Goal: Task Accomplishment & Management: Complete application form

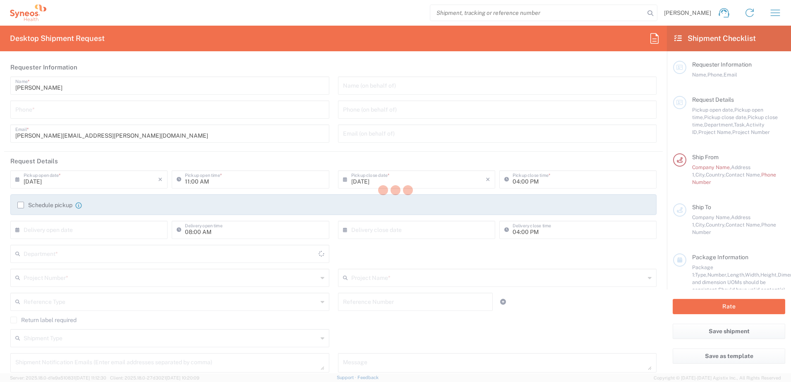
type input "[GEOGRAPHIC_DATA]"
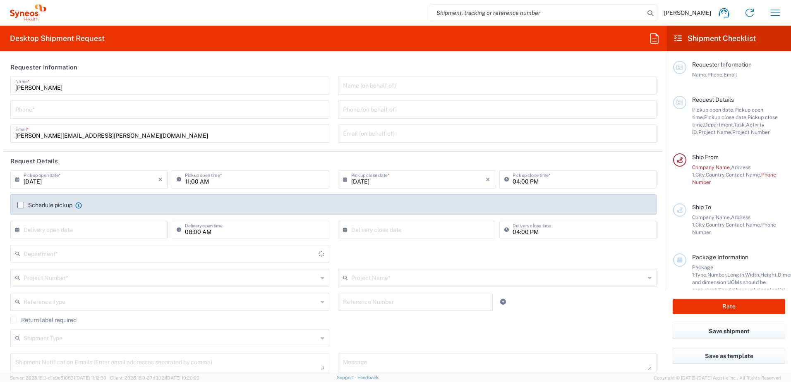
type input "[PERSON_NAME] Research Group Ltd-Macclesfield [GEOGRAPHIC_DATA]"
type input "3190"
click at [43, 111] on input "tel" at bounding box center [169, 109] width 309 height 14
type input "07900911370"
click at [36, 179] on input "09/11/2025" at bounding box center [91, 179] width 135 height 14
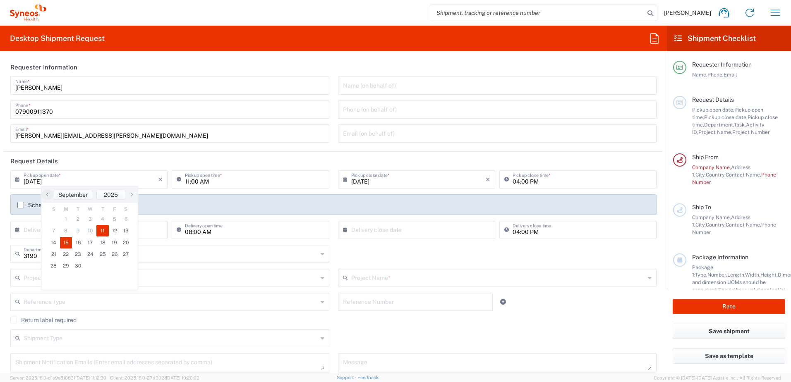
click at [65, 244] on span "15" at bounding box center [66, 243] width 12 height 12
type input "09/15/2025"
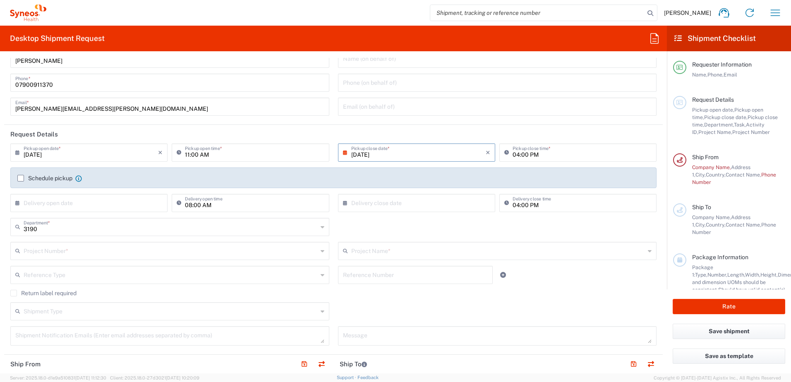
scroll to position [41, 0]
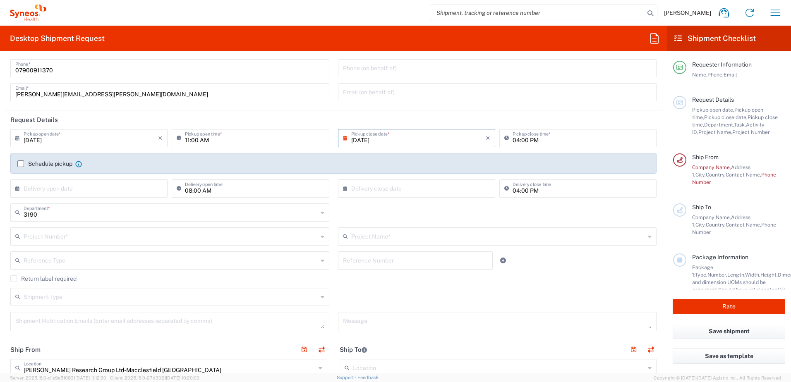
click at [139, 192] on input "text" at bounding box center [91, 188] width 135 height 14
click at [96, 230] on span "4" at bounding box center [102, 229] width 12 height 12
click at [31, 188] on input "text" at bounding box center [91, 188] width 135 height 14
click at [29, 190] on input "text" at bounding box center [91, 188] width 135 height 14
click at [17, 190] on icon at bounding box center [19, 188] width 8 height 13
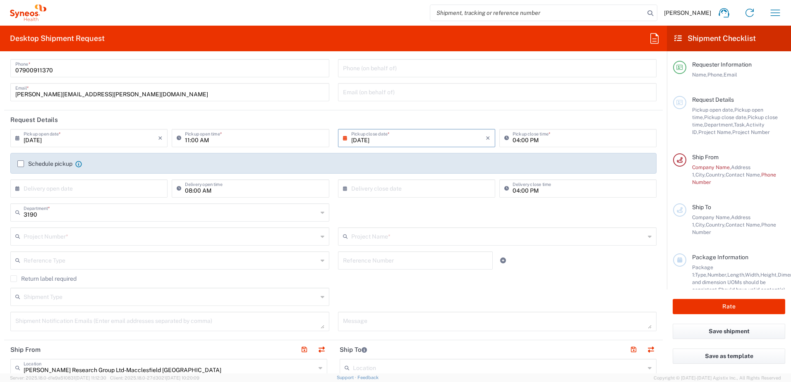
click at [17, 186] on icon at bounding box center [19, 188] width 8 height 13
click at [116, 185] on input "text" at bounding box center [91, 188] width 135 height 14
click at [18, 185] on icon at bounding box center [19, 188] width 8 height 13
click at [104, 255] on span "18" at bounding box center [102, 252] width 12 height 12
type input "09/18/2025"
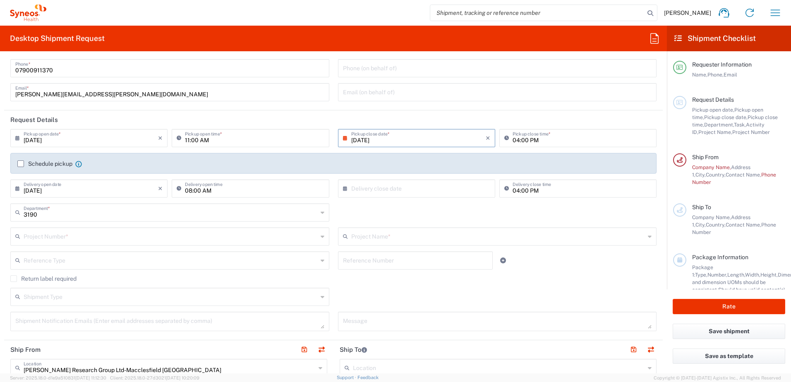
click at [464, 194] on input "text" at bounding box center [418, 188] width 135 height 14
click at [427, 252] on span "18" at bounding box center [427, 252] width 12 height 12
type input "09/18/2025"
click at [36, 297] on input "text" at bounding box center [171, 296] width 294 height 14
click at [16, 281] on label "Return label required" at bounding box center [43, 279] width 66 height 7
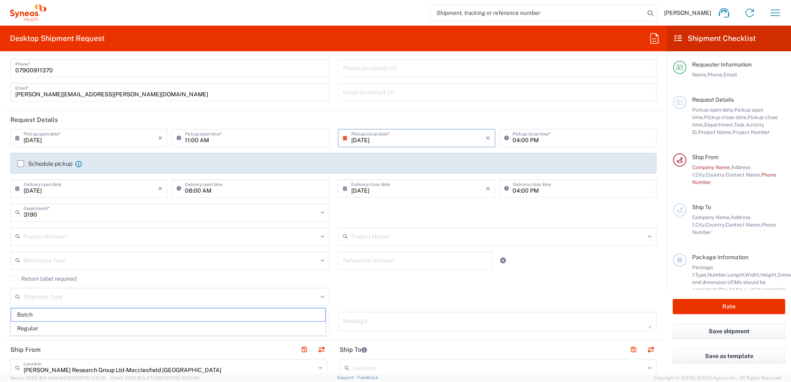
click at [14, 279] on input "Return label required" at bounding box center [14, 279] width 0 height 0
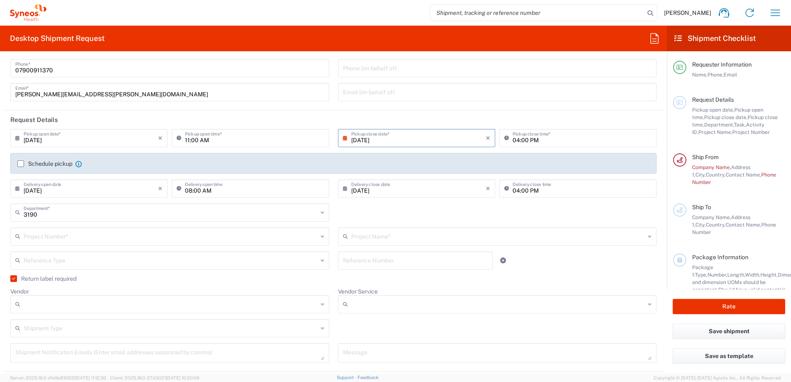
click at [30, 328] on input "text" at bounding box center [171, 328] width 294 height 14
click at [37, 364] on span "Regular" at bounding box center [168, 360] width 314 height 13
type input "Regular"
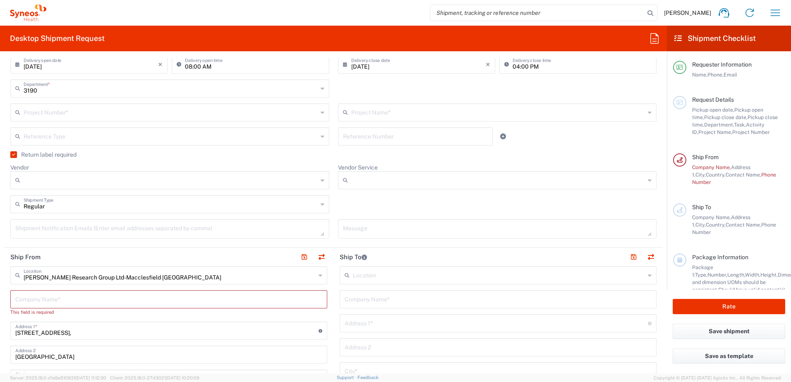
scroll to position [207, 0]
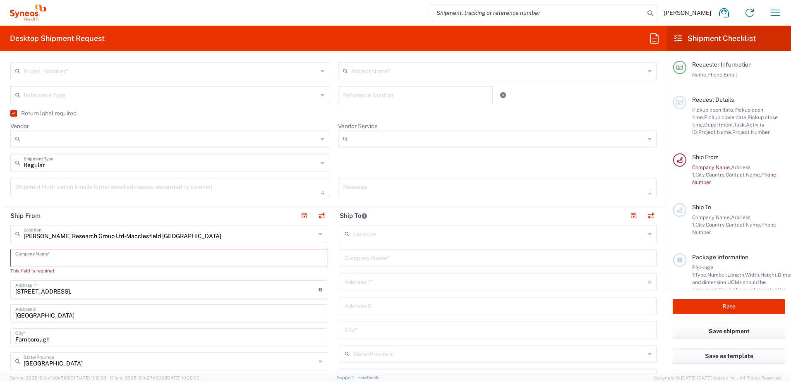
click at [36, 260] on input "text" at bounding box center [168, 257] width 307 height 14
type input "S"
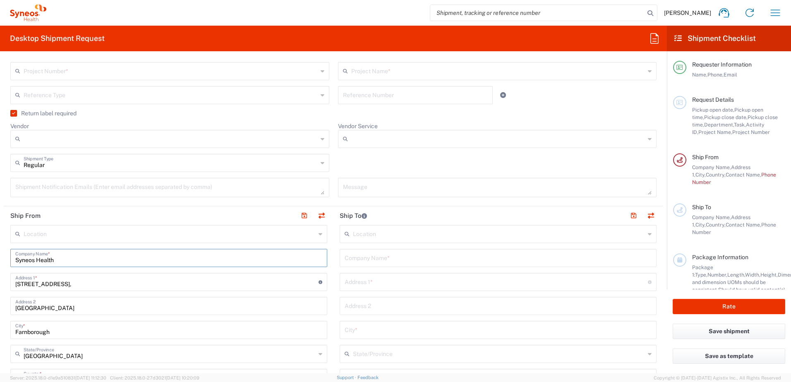
type input "Syneos Health"
drag, startPoint x: 24, startPoint y: 260, endPoint x: 197, endPoint y: 307, distance: 178.9
click at [188, 309] on input "Farnborough Business Park" at bounding box center [168, 305] width 307 height 14
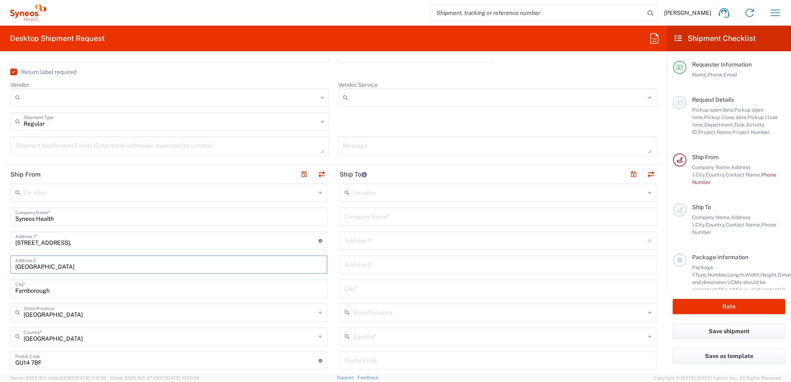
drag, startPoint x: 86, startPoint y: 269, endPoint x: -22, endPoint y: 269, distance: 108.0
click at [0, 269] on html "Rob Miller Home Shipment estimator Shipment tracking Desktop shipment request M…" at bounding box center [395, 191] width 791 height 382
click at [26, 194] on input "text" at bounding box center [170, 192] width 292 height 14
type input "PA23 8QW"
click at [319, 195] on icon at bounding box center [321, 192] width 4 height 13
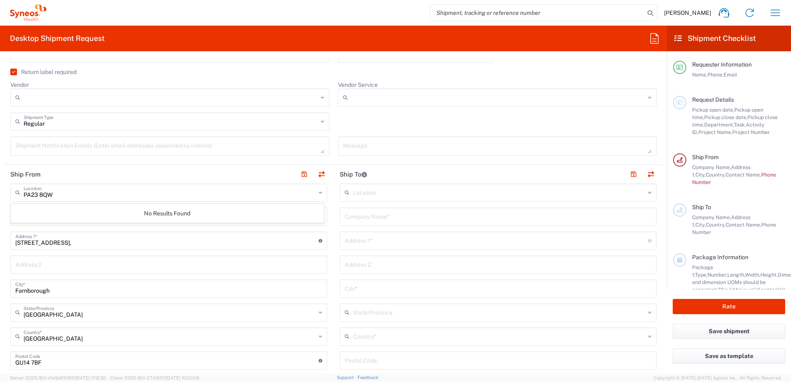
click at [319, 193] on icon at bounding box center [321, 192] width 4 height 13
drag, startPoint x: 81, startPoint y: 192, endPoint x: -3, endPoint y: 192, distance: 84.0
click at [0, 192] on html "Rob Miller Home Shipment estimator Shipment tracking Desktop shipment request M…" at bounding box center [395, 191] width 791 height 382
click at [319, 194] on icon at bounding box center [321, 192] width 4 height 13
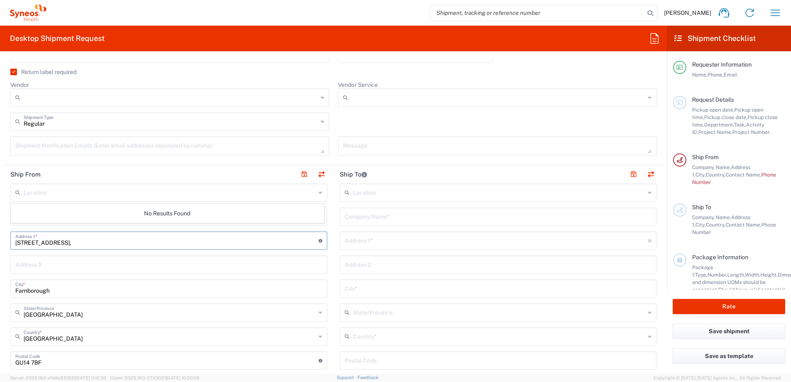
drag, startPoint x: 26, startPoint y: 243, endPoint x: -39, endPoint y: 243, distance: 65.4
click at [0, 243] on html "Rob Miller Home Shipment estimator Shipment tracking Desktop shipment request M…" at bounding box center [395, 191] width 791 height 382
type input "96 SANDHAVEN"
type input "robert.miller1@syneoshealth.com"
type input "07900911370"
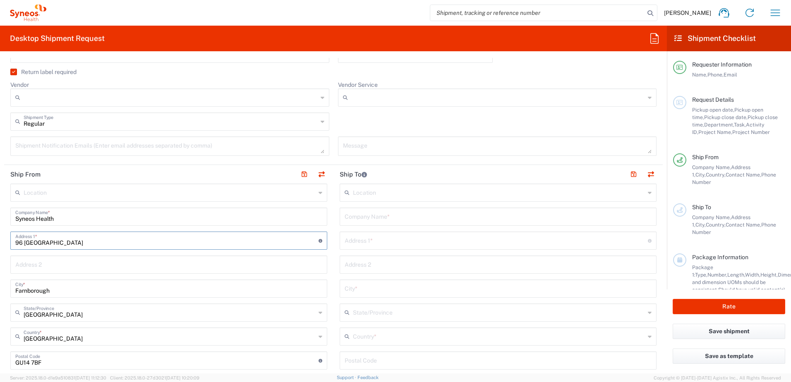
scroll to position [290, 0]
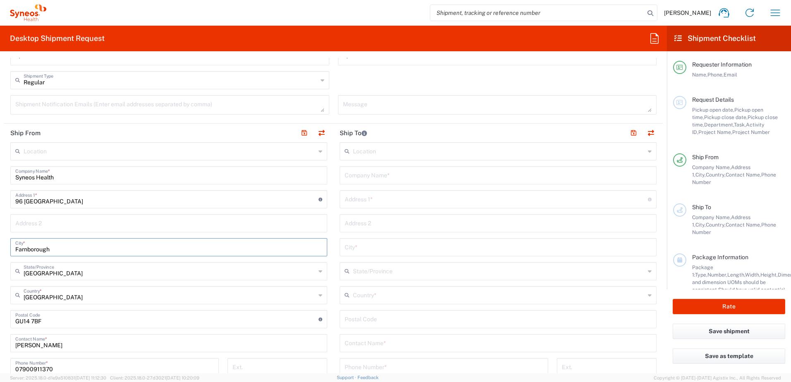
drag, startPoint x: 56, startPoint y: 250, endPoint x: -5, endPoint y: 251, distance: 61.3
click at [0, 251] on html "Rob Miller Home Shipment estimator Shipment tracking Desktop shipment request M…" at bounding box center [395, 191] width 791 height 382
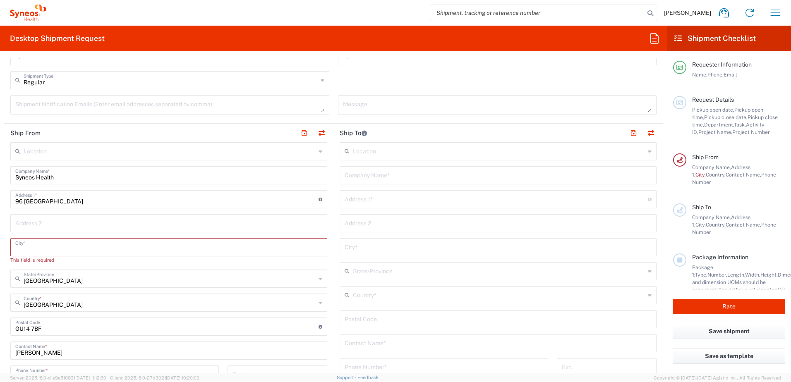
click at [41, 222] on input "text" at bounding box center [168, 223] width 307 height 14
type input "SANDBANK"
click at [33, 247] on input "text" at bounding box center [168, 247] width 307 height 14
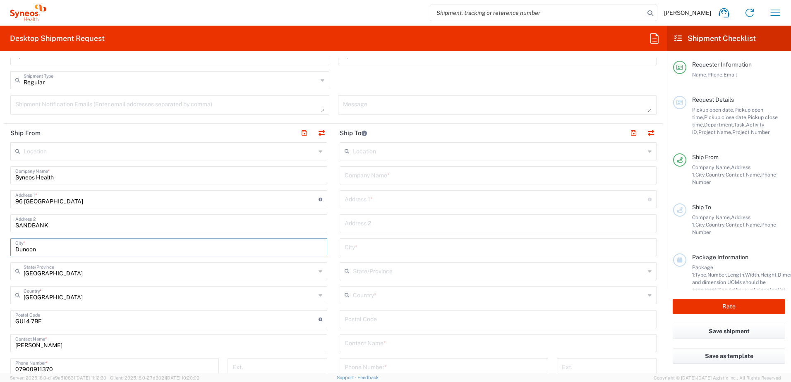
type input "Dunoon"
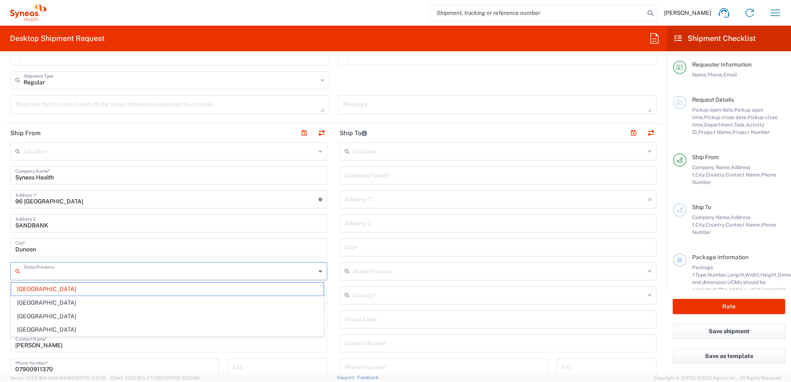
click at [48, 273] on input "text" at bounding box center [170, 271] width 292 height 14
click at [44, 317] on span "Scotland" at bounding box center [167, 316] width 313 height 13
type input "Scotland"
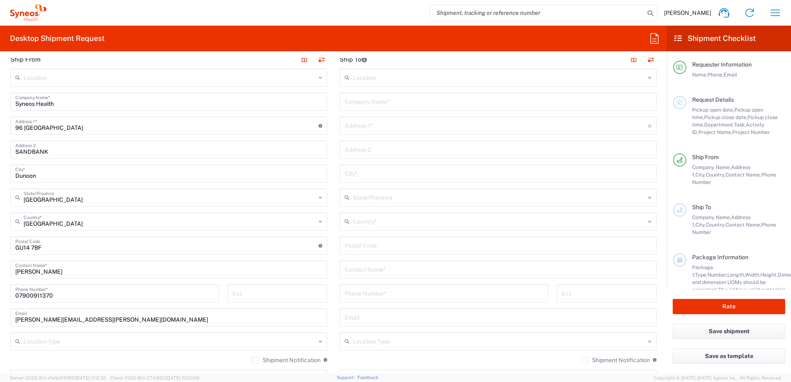
scroll to position [373, 0]
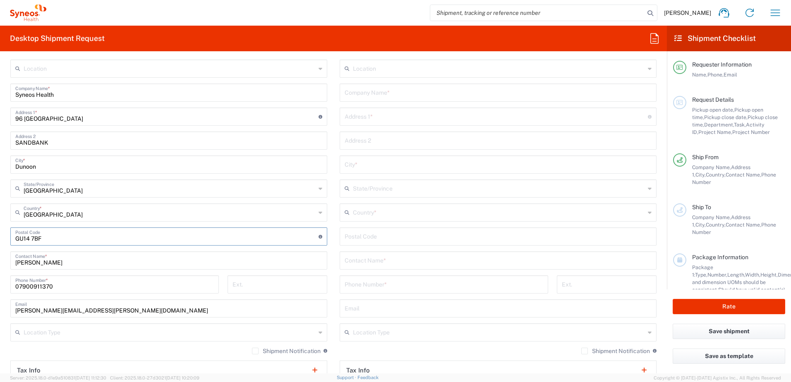
drag, startPoint x: 46, startPoint y: 238, endPoint x: -6, endPoint y: 234, distance: 51.5
click at [0, 234] on html "Rob Miller Home Shipment estimator Shipment tracking Desktop shipment request M…" at bounding box center [395, 191] width 791 height 382
type input "PA23 8QW"
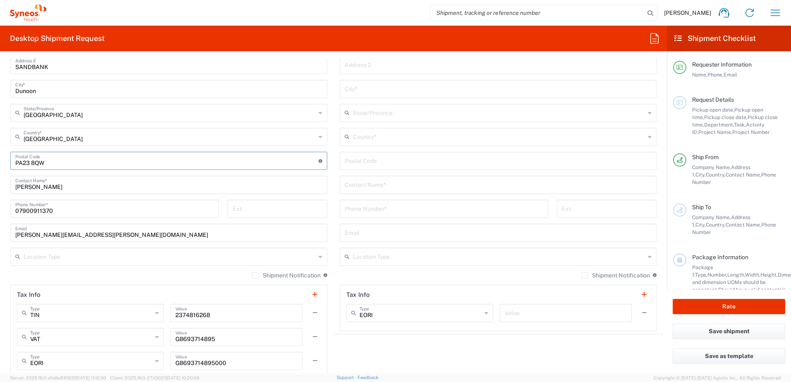
scroll to position [455, 0]
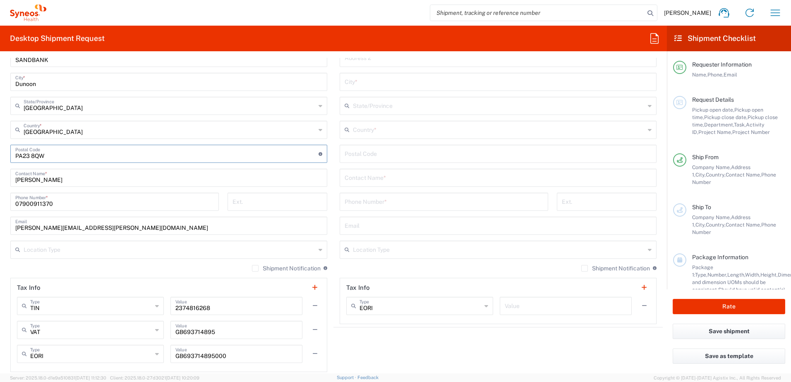
click at [319, 252] on icon at bounding box center [321, 249] width 4 height 13
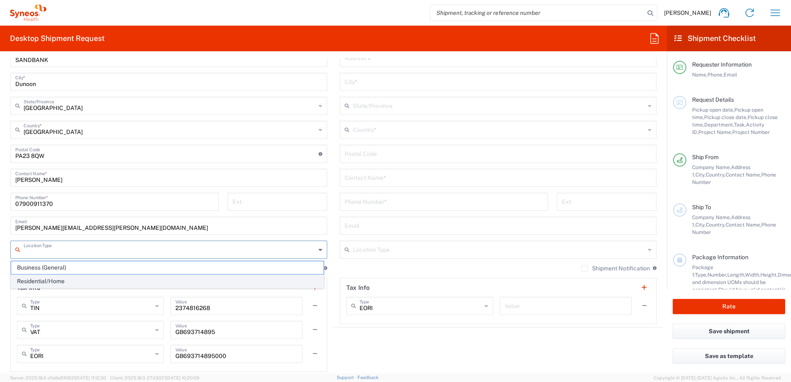
click at [87, 281] on span "Residential/Home" at bounding box center [167, 281] width 313 height 13
type input "Residential/Home"
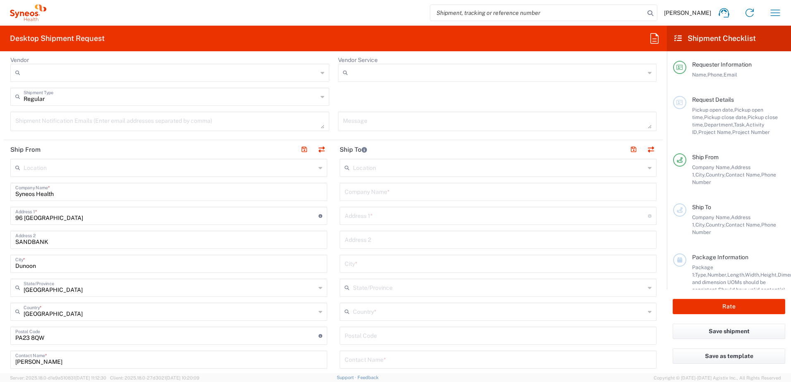
scroll to position [248, 0]
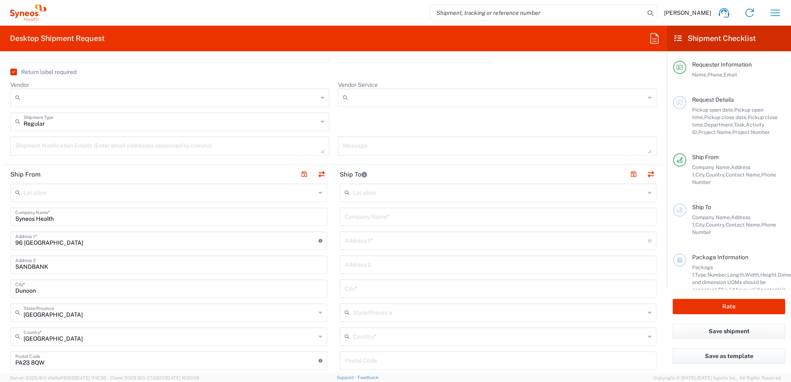
click at [463, 198] on input "text" at bounding box center [499, 192] width 292 height 14
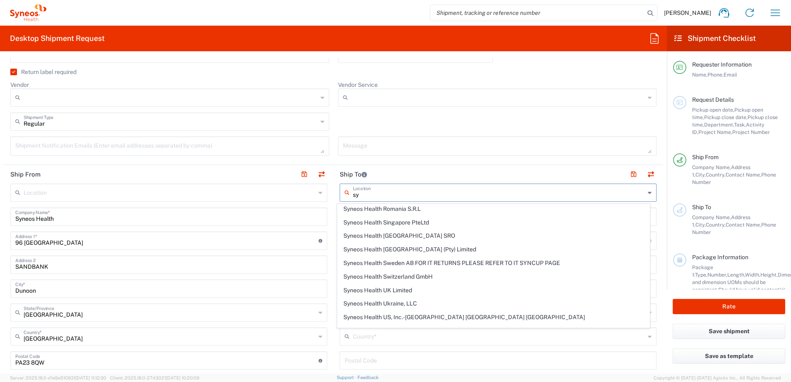
scroll to position [993, 0]
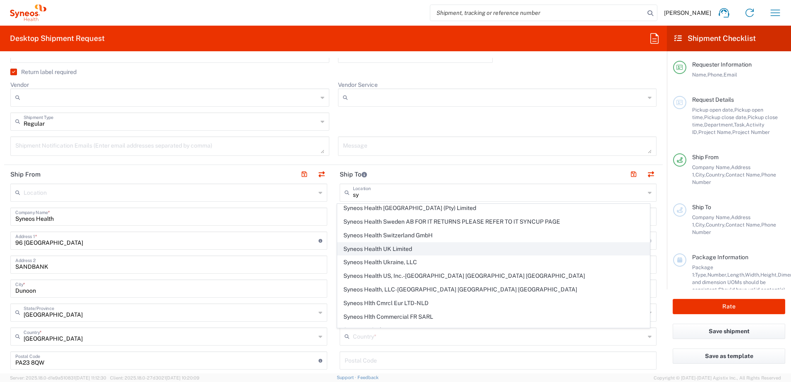
click at [397, 248] on span "Syneos Health UK Limited" at bounding box center [494, 249] width 313 height 13
type input "Syneos Health UK Limited"
type input "1 Pinehurst Road,"
type input "Farnborough Business Park"
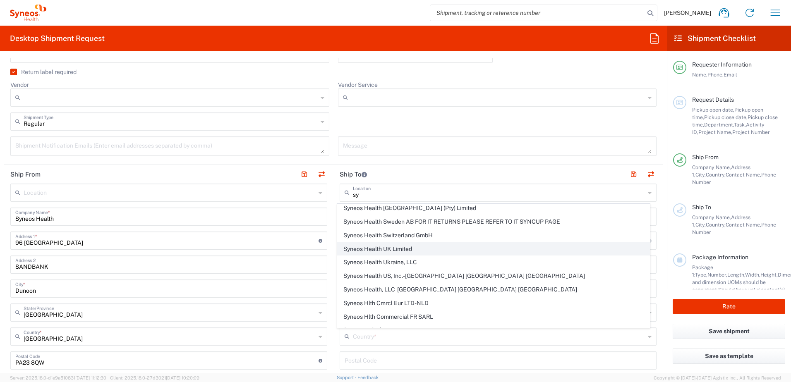
type input "Hampshire"
type input "United Kingdom"
type input "GU14 7BF"
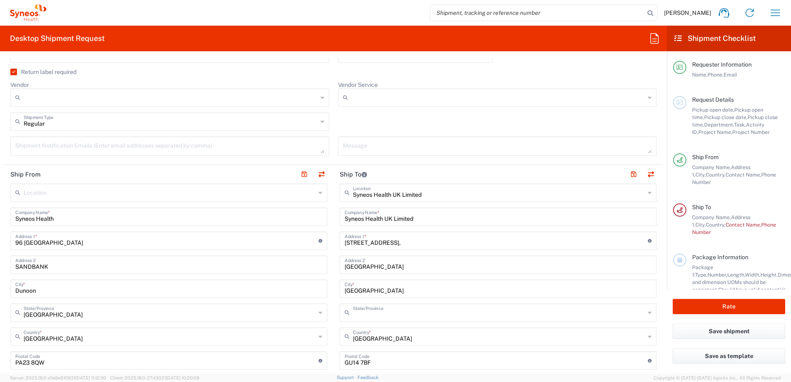
type input "England"
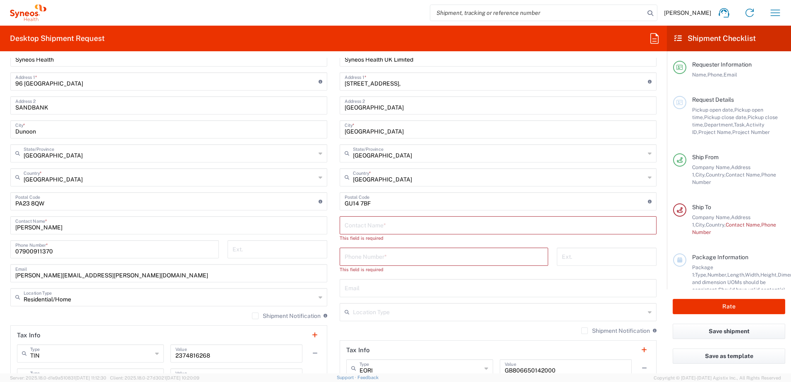
scroll to position [414, 0]
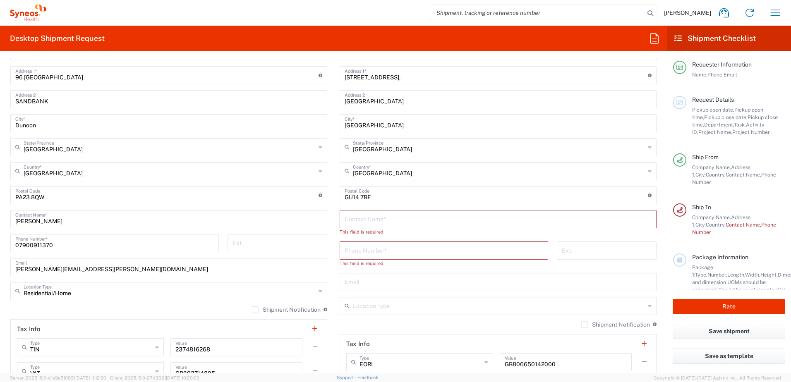
click at [354, 221] on input "text" at bounding box center [498, 219] width 307 height 14
click at [361, 220] on input "text" at bounding box center [498, 219] width 307 height 14
type input "Ross Farr"
click at [357, 245] on input "tel" at bounding box center [444, 243] width 199 height 14
click at [355, 242] on input "tel" at bounding box center [444, 243] width 199 height 14
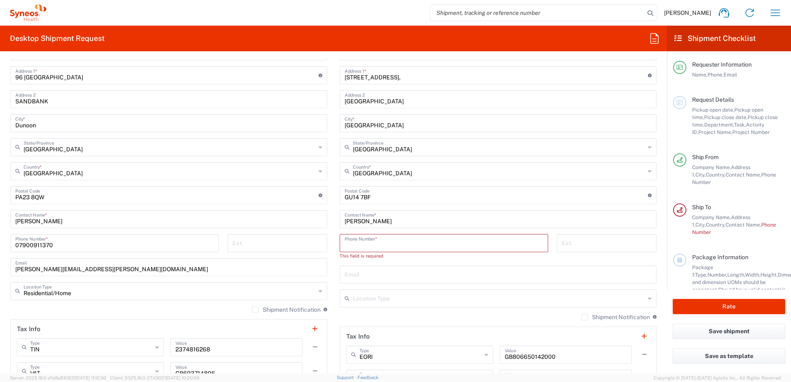
paste input "+441276481096"
type input "+441276481096"
drag, startPoint x: 394, startPoint y: 241, endPoint x: 361, endPoint y: 290, distance: 58.4
click at [368, 268] on input "text" at bounding box center [498, 267] width 307 height 14
click at [369, 271] on input "ross.farr" at bounding box center [498, 267] width 307 height 14
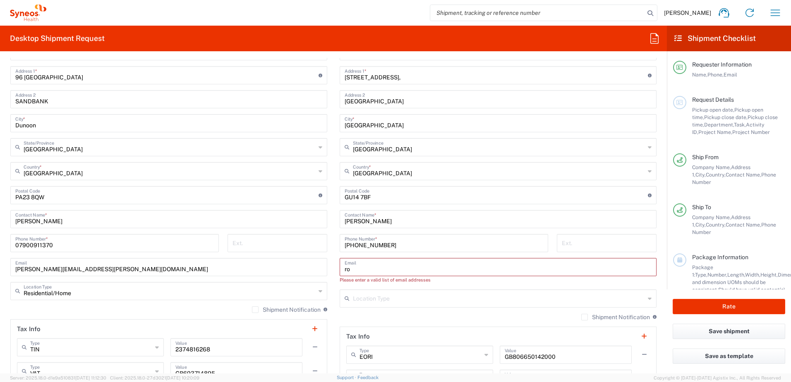
type input "r"
click at [364, 270] on input "text" at bounding box center [498, 267] width 307 height 14
click at [362, 269] on input "text" at bounding box center [498, 267] width 307 height 14
click at [364, 268] on input "text" at bounding box center [498, 267] width 307 height 14
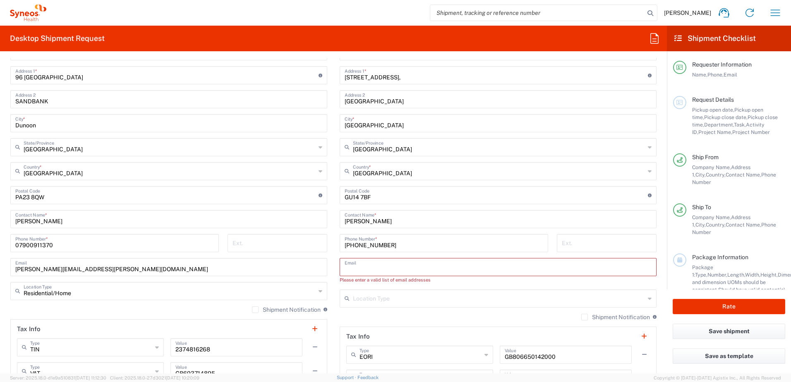
click at [364, 268] on input "text" at bounding box center [498, 267] width 307 height 14
click at [323, 226] on div "Rob Miller Contact Name *" at bounding box center [168, 219] width 317 height 18
click at [539, 216] on input "Ross Farr" at bounding box center [498, 219] width 307 height 14
click at [540, 222] on input "Ross Farr" at bounding box center [498, 219] width 307 height 14
click at [375, 220] on input "Ross Farr" at bounding box center [498, 219] width 307 height 14
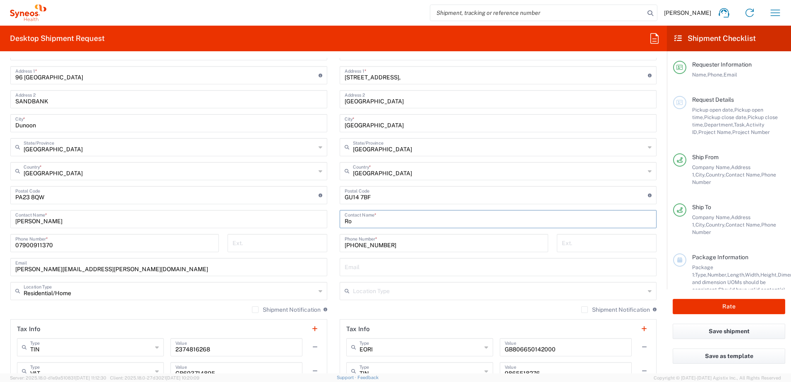
type input "R"
click at [353, 268] on input "text" at bounding box center [498, 267] width 307 height 14
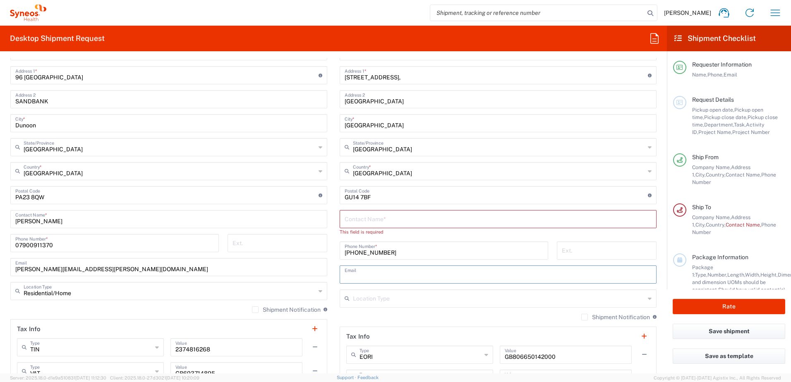
click at [351, 267] on input "text" at bounding box center [498, 274] width 307 height 14
click at [491, 276] on input "ITReturns@syneoshealth.com" at bounding box center [498, 274] width 307 height 14
type input "ITReturns@syneoshealth.com"
click at [366, 219] on input "text" at bounding box center [498, 219] width 307 height 14
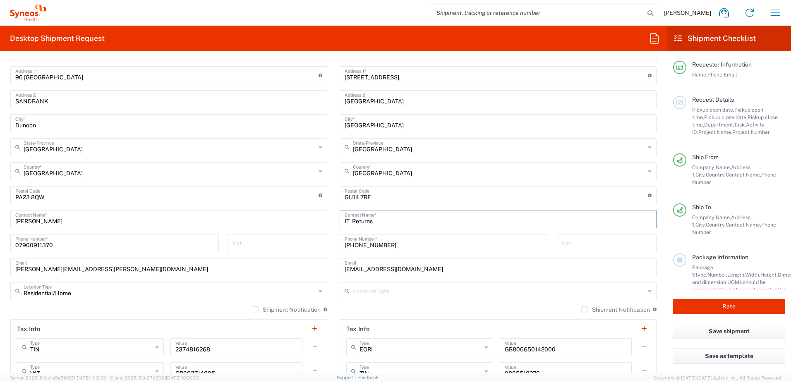
type input "IT Returns"
click at [442, 245] on input "+441276481096" at bounding box center [444, 243] width 199 height 14
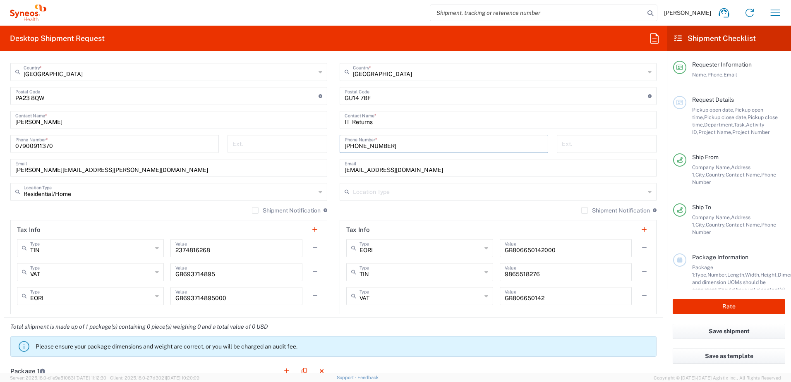
scroll to position [538, 0]
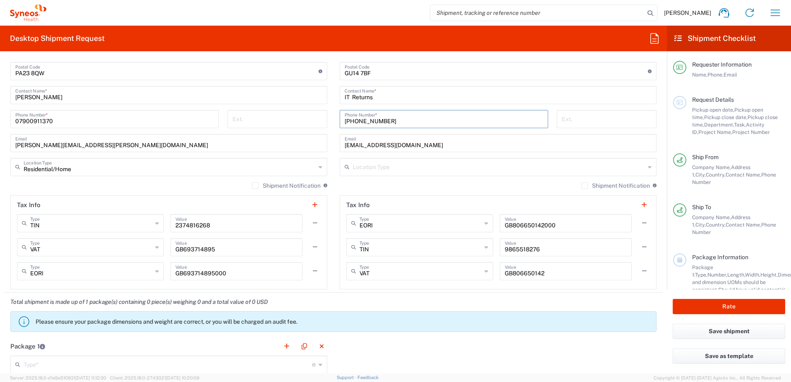
click at [373, 168] on input "text" at bounding box center [499, 166] width 292 height 14
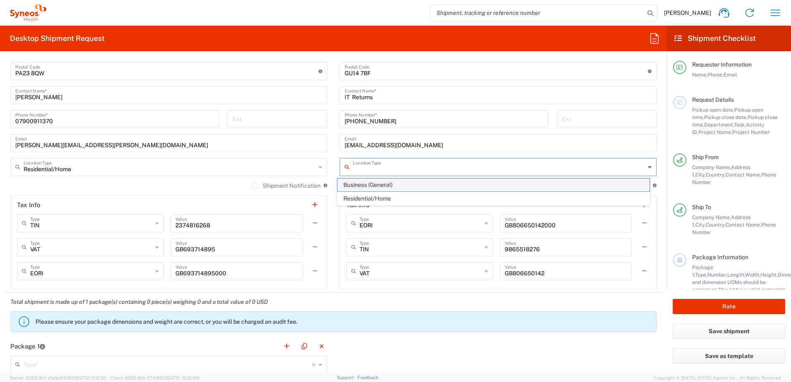
click at [383, 186] on span "Business (General)" at bounding box center [494, 185] width 313 height 13
type input "Business (General)"
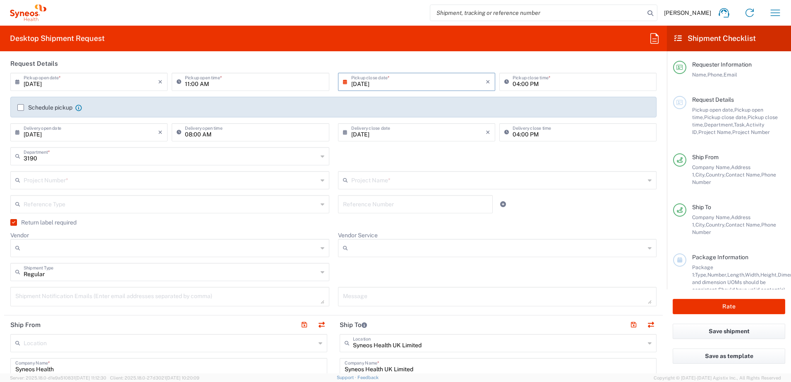
scroll to position [83, 0]
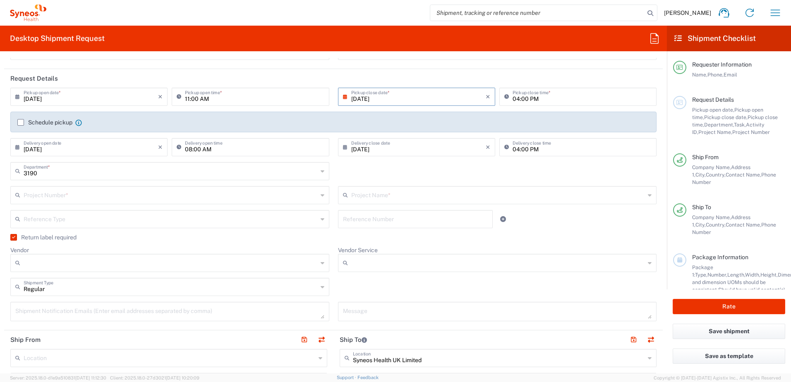
click at [522, 96] on input "04:00 PM" at bounding box center [582, 96] width 139 height 14
click at [552, 95] on input "04:00 PM" at bounding box center [582, 96] width 139 height 14
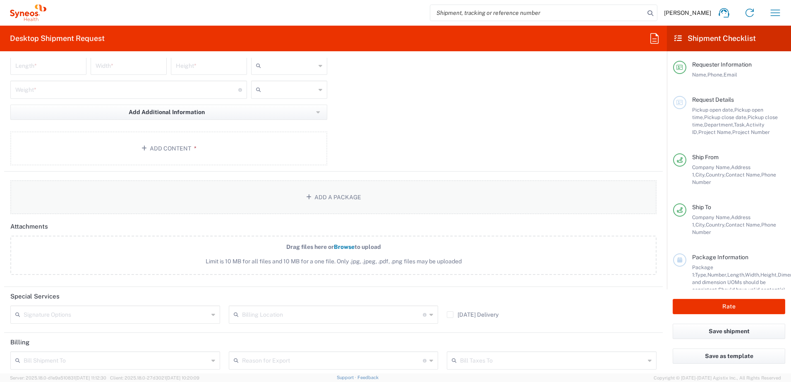
scroll to position [844, 0]
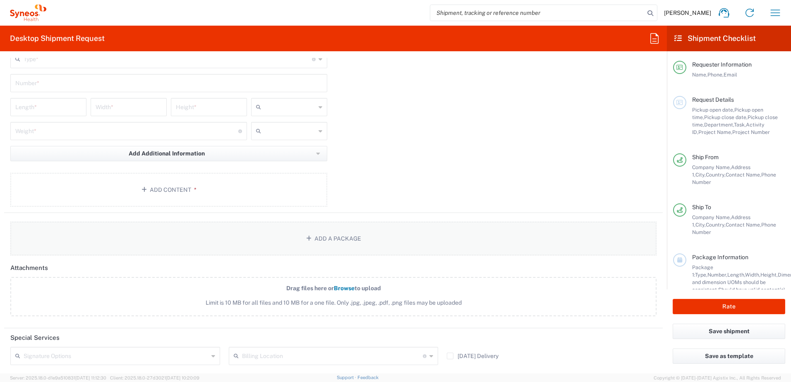
click at [306, 240] on icon "button" at bounding box center [310, 239] width 8 height 6
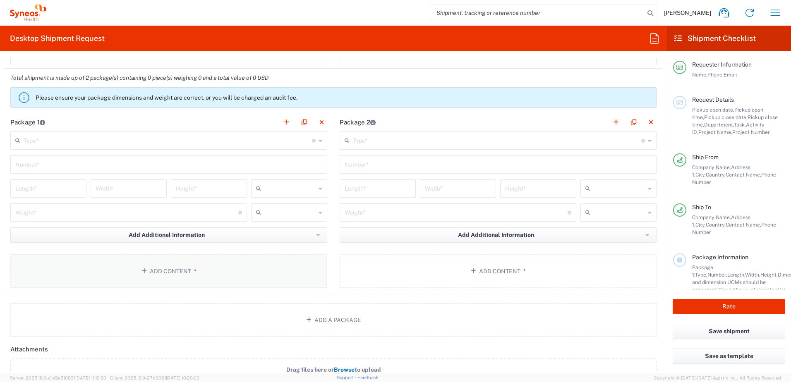
scroll to position [720, 0]
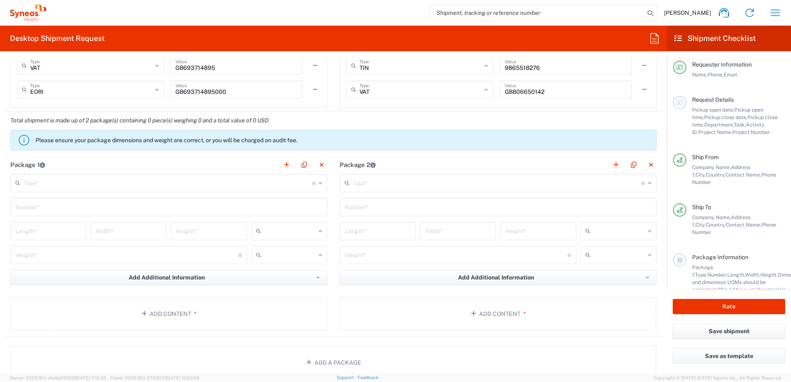
click at [52, 183] on input "text" at bounding box center [168, 183] width 289 height 14
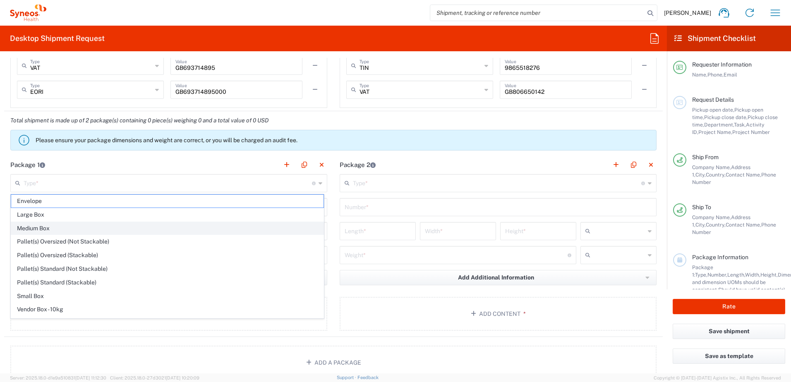
click at [55, 226] on span "Medium Box" at bounding box center [167, 228] width 313 height 13
type input "Medium Box"
type input "13"
type input "11.5"
type input "2.5"
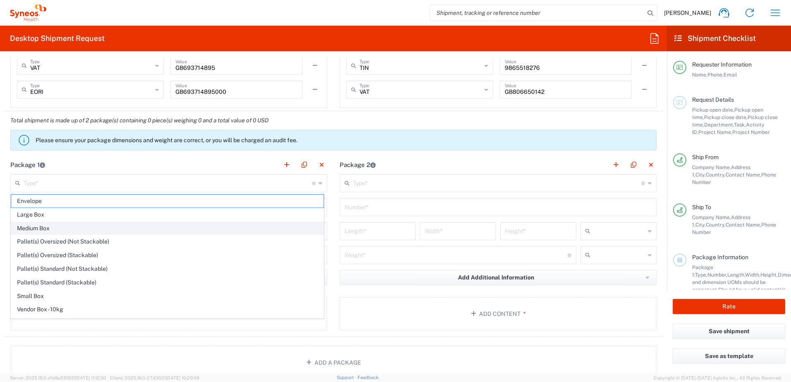
type input "in"
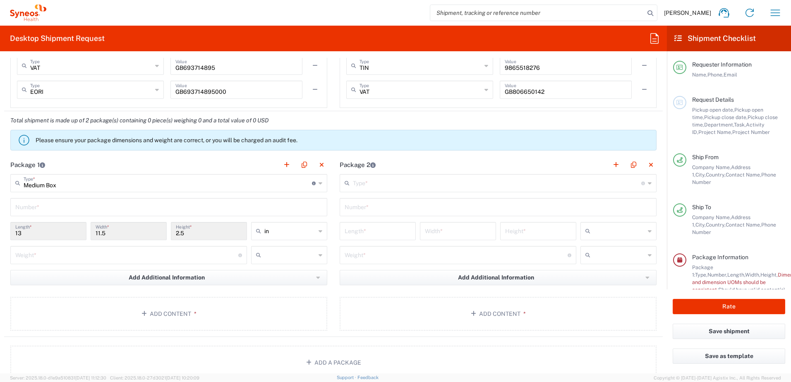
click at [29, 232] on input "13" at bounding box center [48, 231] width 66 height 14
drag, startPoint x: 26, startPoint y: 232, endPoint x: 20, endPoint y: 232, distance: 5.8
click at [25, 232] on input "13" at bounding box center [48, 231] width 66 height 14
click at [23, 232] on input "13" at bounding box center [48, 231] width 66 height 14
drag, startPoint x: 20, startPoint y: 232, endPoint x: 252, endPoint y: 194, distance: 234.4
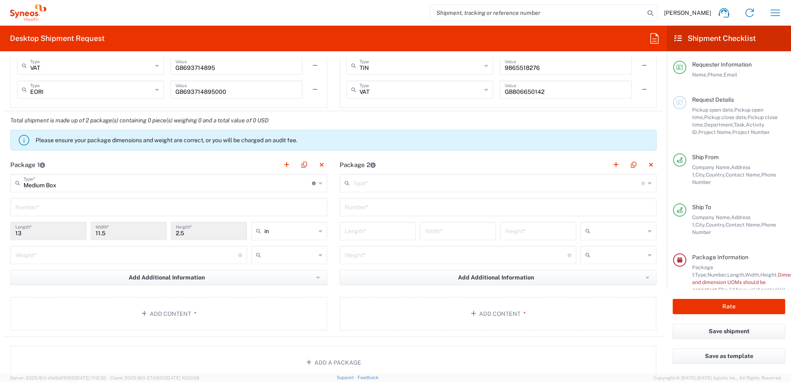
click at [14, 231] on div "13 Length *" at bounding box center [48, 231] width 76 height 18
click at [319, 182] on icon at bounding box center [321, 183] width 4 height 13
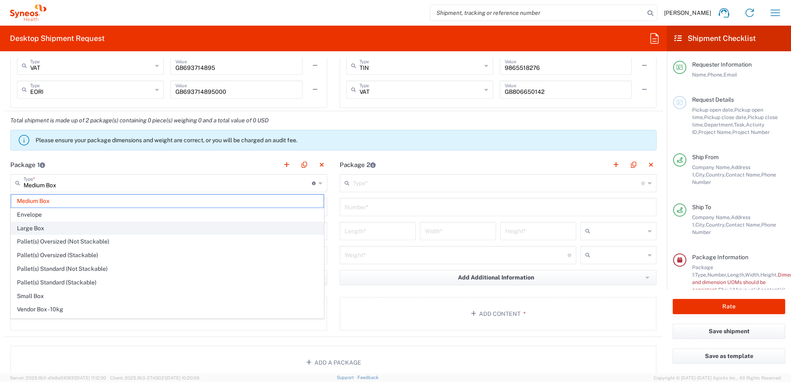
click at [25, 230] on span "Large Box" at bounding box center [167, 228] width 313 height 13
type input "Large Box"
type input "17.5"
type input "12.5"
type input "3"
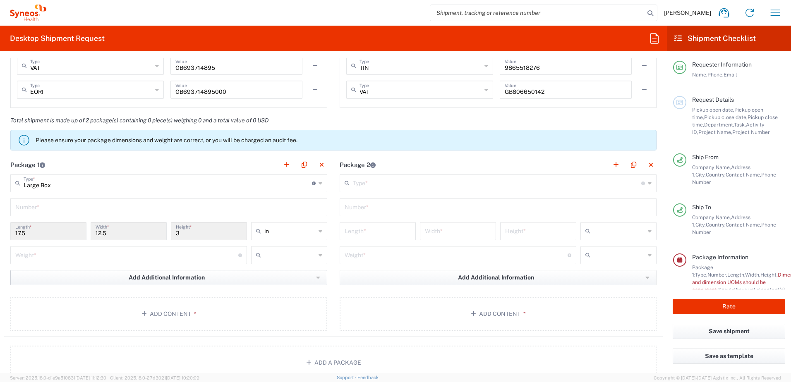
click at [147, 278] on span "Add Additional Information" at bounding box center [167, 278] width 76 height 8
click at [63, 293] on li "Package material" at bounding box center [47, 295] width 72 height 13
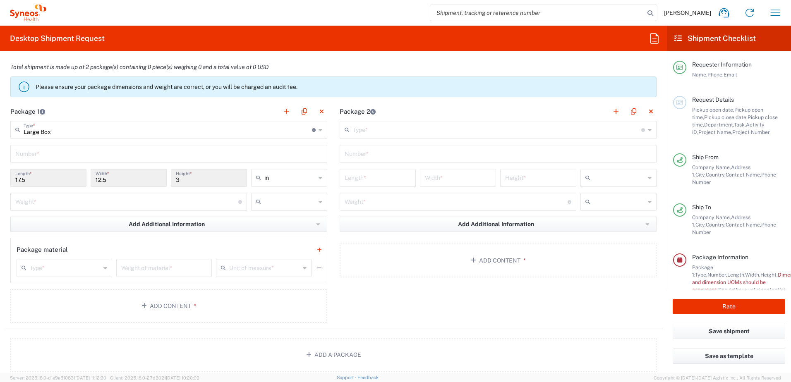
scroll to position [761, 0]
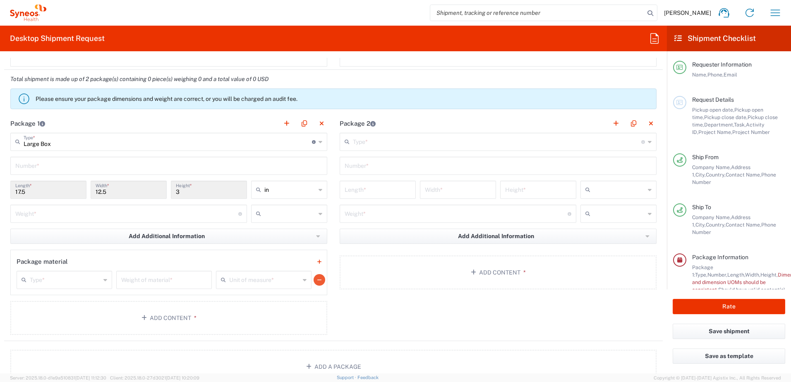
click at [317, 281] on icon "button" at bounding box center [319, 280] width 4 height 6
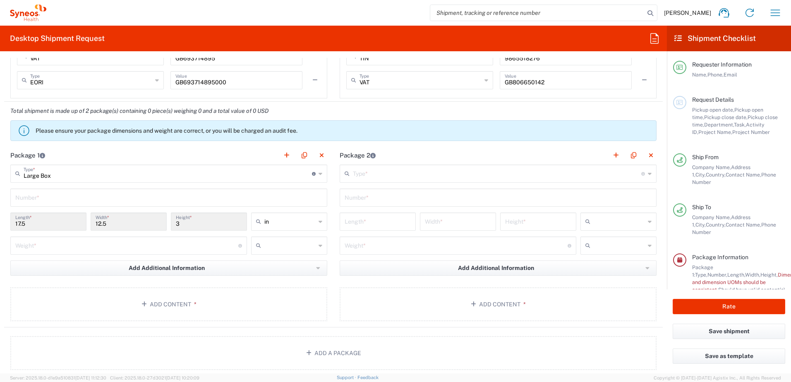
scroll to position [720, 0]
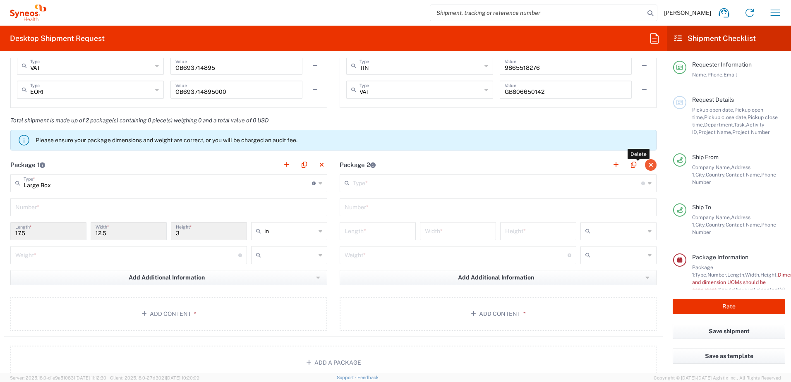
click at [645, 165] on button "button" at bounding box center [651, 165] width 12 height 12
click at [49, 204] on input "text" at bounding box center [168, 207] width 307 height 14
type input "1"
click at [365, 230] on div "Package 1 Large Box Type * Material used to package goods Medium Box Envelope L…" at bounding box center [333, 247] width 659 height 182
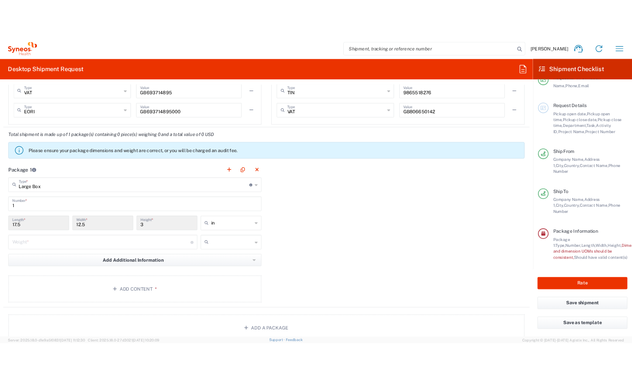
scroll to position [29, 0]
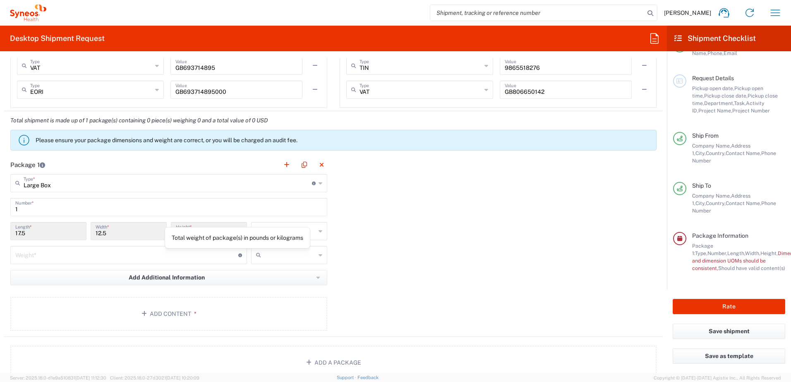
click at [240, 256] on icon at bounding box center [240, 256] width 4 height 4
click at [120, 257] on input "number" at bounding box center [126, 255] width 223 height 14
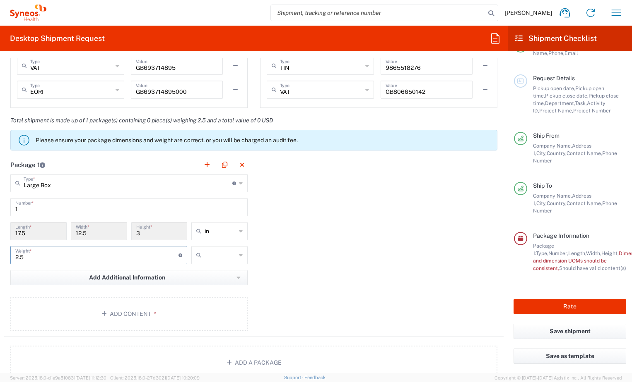
type input "2.5"
click at [239, 254] on icon at bounding box center [241, 255] width 4 height 13
click at [239, 257] on icon at bounding box center [241, 255] width 4 height 13
click at [216, 275] on span "kgs" at bounding box center [217, 273] width 54 height 13
type input "kgs"
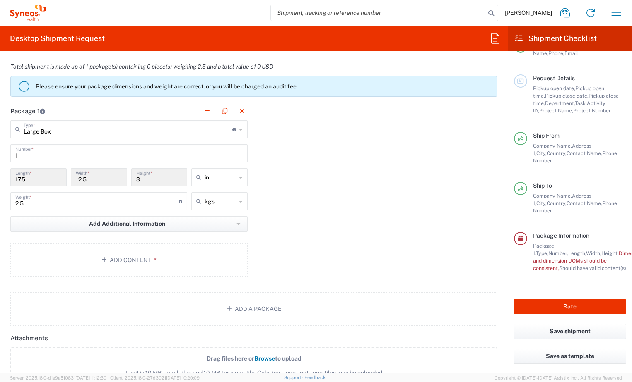
scroll to position [761, 0]
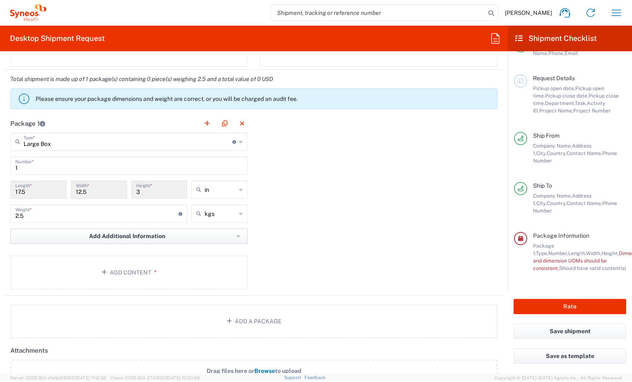
click at [119, 238] on span "Add Additional Information" at bounding box center [127, 237] width 76 height 8
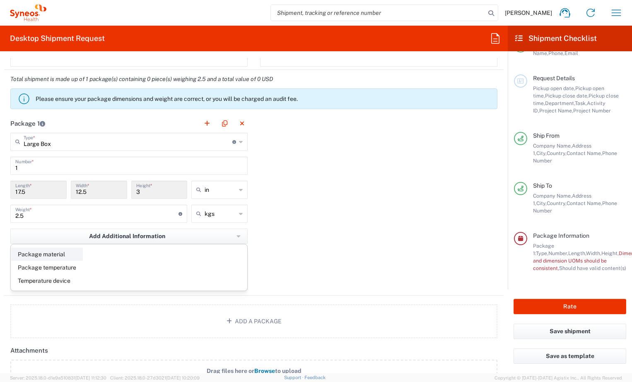
click at [67, 254] on li "Package material" at bounding box center [47, 254] width 72 height 13
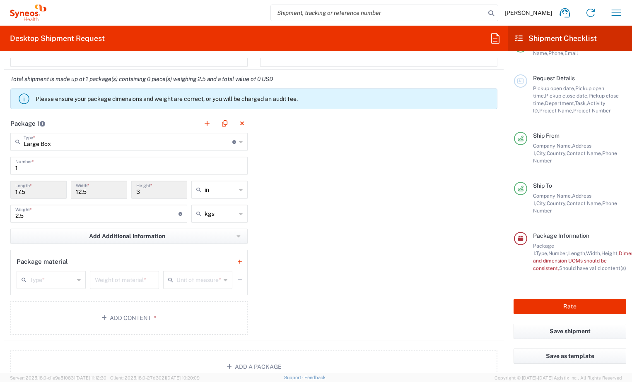
drag, startPoint x: 67, startPoint y: 254, endPoint x: 55, endPoint y: 281, distance: 29.1
click at [79, 281] on icon at bounding box center [79, 280] width 4 height 13
click at [55, 281] on input "text" at bounding box center [52, 279] width 44 height 14
drag, startPoint x: 118, startPoint y: 257, endPoint x: 235, endPoint y: 281, distance: 119.3
click at [118, 257] on div "Package material" at bounding box center [129, 262] width 225 height 12
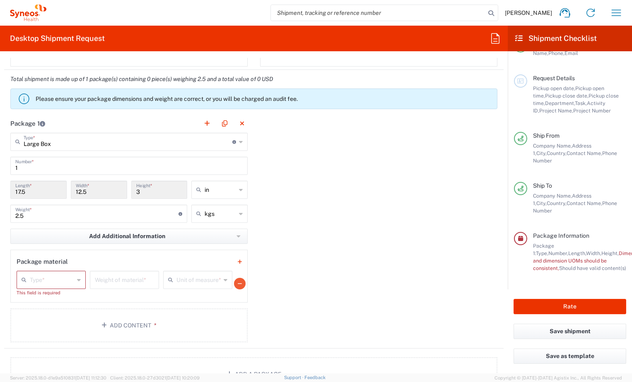
click at [238, 284] on icon "button" at bounding box center [240, 284] width 4 height 6
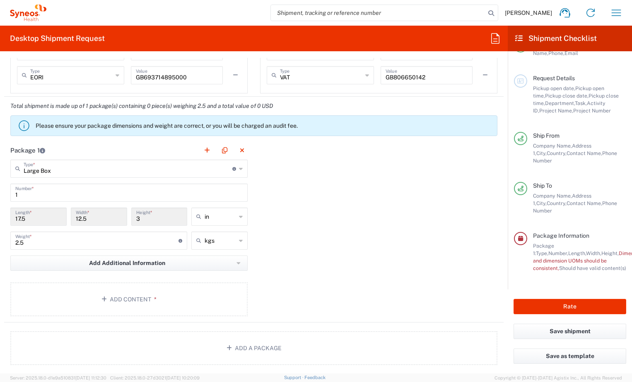
scroll to position [720, 0]
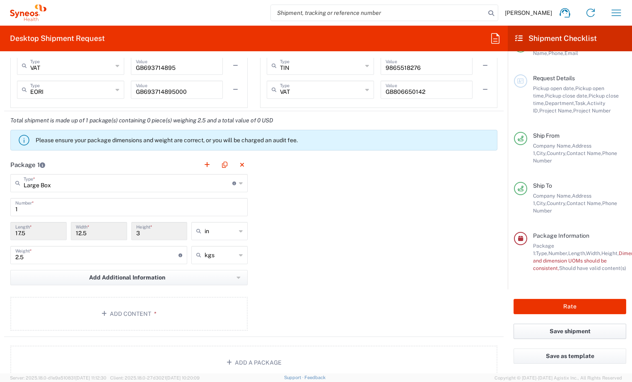
drag, startPoint x: 561, startPoint y: 333, endPoint x: 291, endPoint y: 269, distance: 277.7
click at [560, 333] on button "Save shipment" at bounding box center [569, 331] width 113 height 15
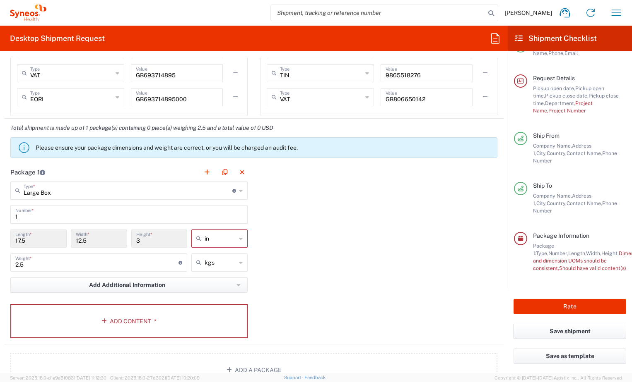
scroll to position [727, 0]
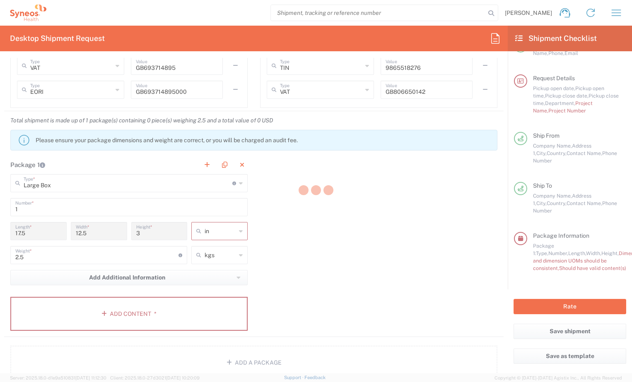
click at [112, 317] on div at bounding box center [316, 191] width 632 height 382
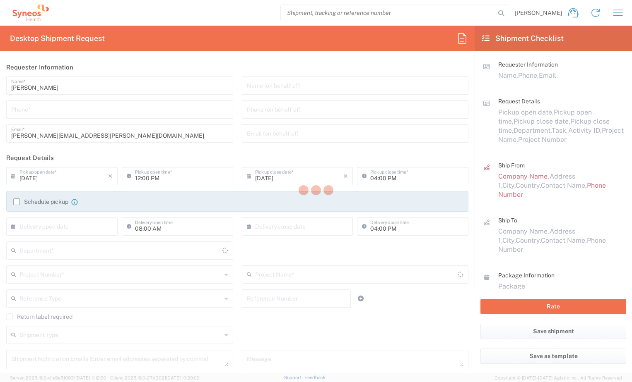
type input "3190"
type input "England"
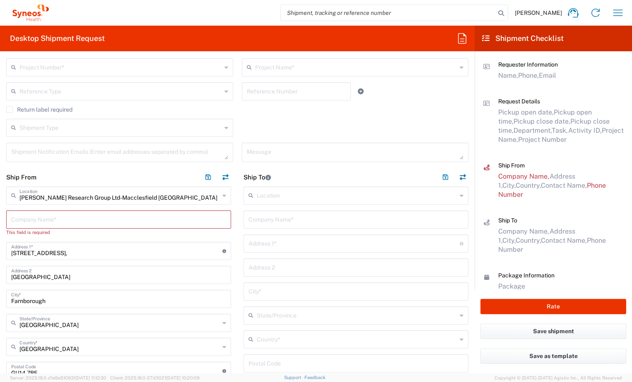
scroll to position [207, 0]
click at [222, 179] on button "button" at bounding box center [225, 178] width 12 height 12
type input "Illingworth Research Group Ltd-Macclesfield UK"
type input "1 Pinehurst Road,"
type input "Farnborough Business Park"
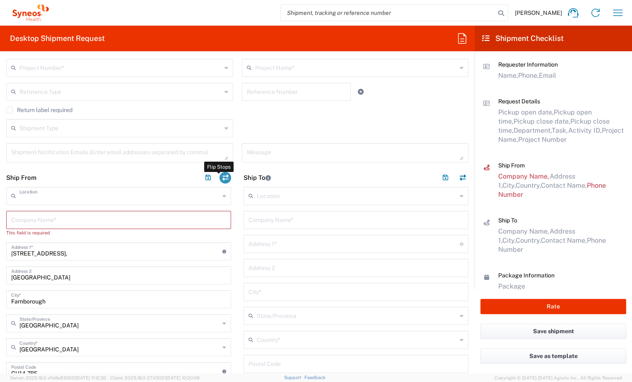
type input "Farnborough"
type input "United Kingdom"
type input "GU14 7BF"
type input "Rob Miller"
type input "robert.miller@illingworthresearch.com"
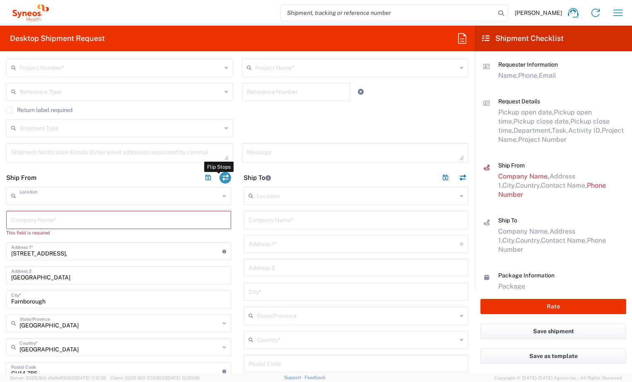
type input "GB693714895000"
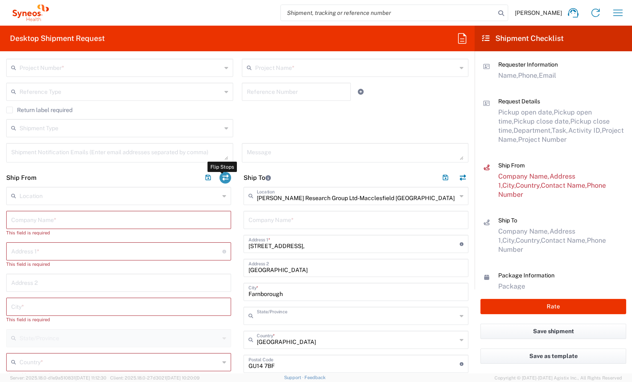
type input "England"
click at [261, 221] on input "text" at bounding box center [355, 219] width 215 height 14
click at [25, 221] on input "text" at bounding box center [118, 219] width 215 height 14
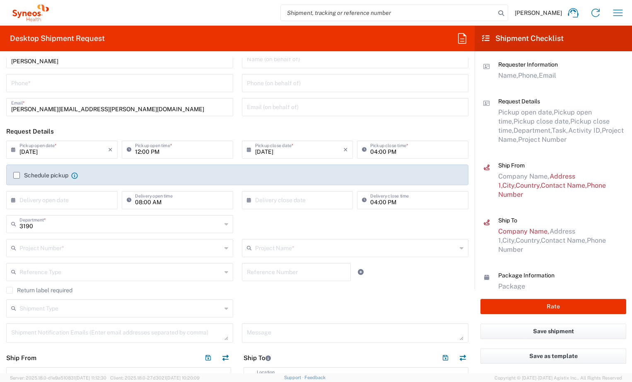
scroll to position [0, 0]
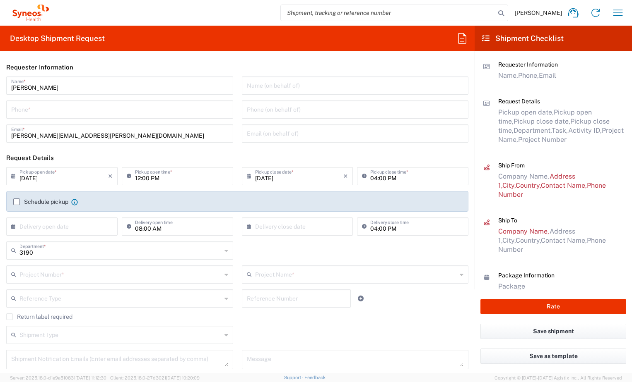
type input "Illingworth"
drag, startPoint x: 20, startPoint y: 113, endPoint x: 27, endPoint y: 115, distance: 7.3
click at [20, 113] on input "tel" at bounding box center [119, 109] width 217 height 14
type input "07900911370"
click at [14, 177] on icon at bounding box center [15, 176] width 8 height 13
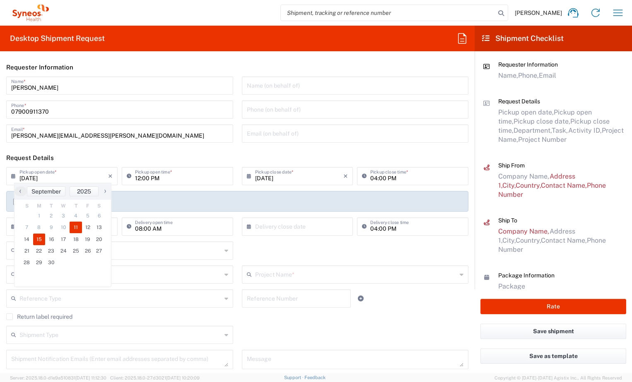
click at [37, 242] on span "15" at bounding box center [39, 240] width 12 height 12
type input "09/15/2025"
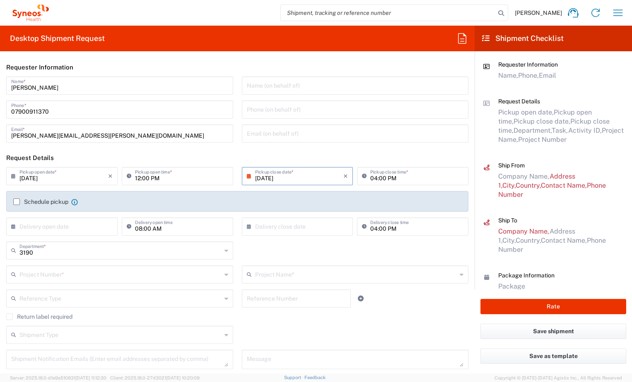
click at [15, 202] on label "Schedule pickup" at bounding box center [40, 202] width 55 height 7
click at [17, 202] on input "Schedule pickup" at bounding box center [17, 202] width 0 height 0
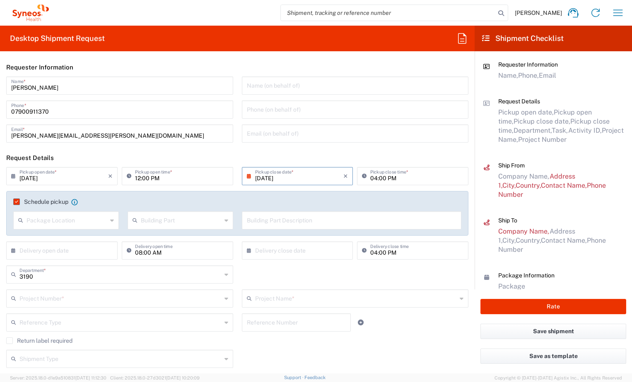
click at [110, 221] on icon at bounding box center [112, 220] width 4 height 13
click at [19, 202] on label "Schedule pickup" at bounding box center [40, 202] width 55 height 7
click at [15, 202] on input "Schedule pickup" at bounding box center [15, 202] width 0 height 0
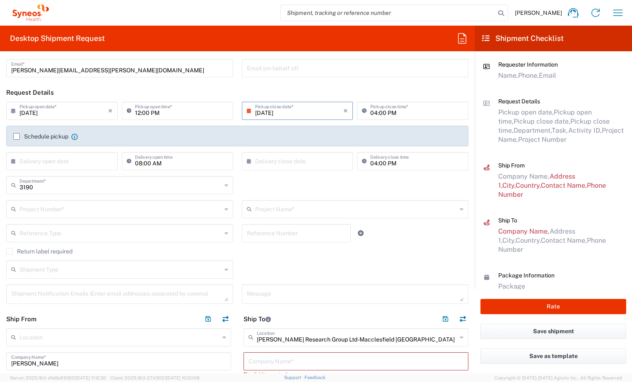
scroll to position [83, 0]
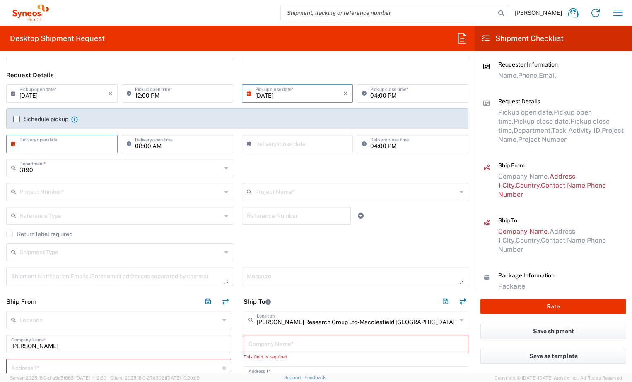
click at [51, 146] on input "text" at bounding box center [63, 143] width 89 height 14
click at [12, 145] on icon at bounding box center [15, 143] width 8 height 13
click at [13, 146] on icon at bounding box center [15, 143] width 8 height 13
click at [75, 205] on span "18" at bounding box center [76, 208] width 12 height 12
type input "09/18/2025"
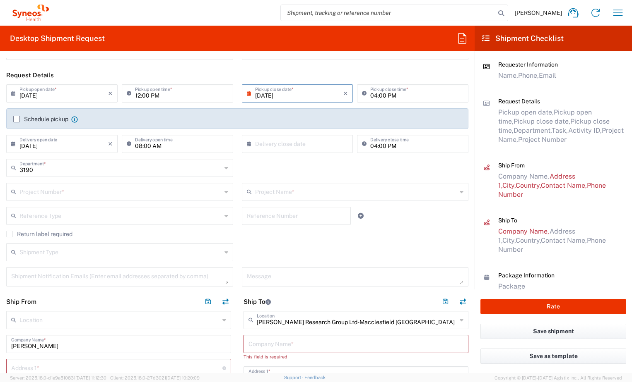
click at [274, 144] on input "text" at bounding box center [299, 143] width 89 height 14
click at [318, 209] on span "19" at bounding box center [320, 208] width 12 height 12
type input "09/19/2025"
click at [29, 142] on input "09/18/2025" at bounding box center [63, 143] width 89 height 14
click at [52, 210] on span "16" at bounding box center [51, 208] width 12 height 12
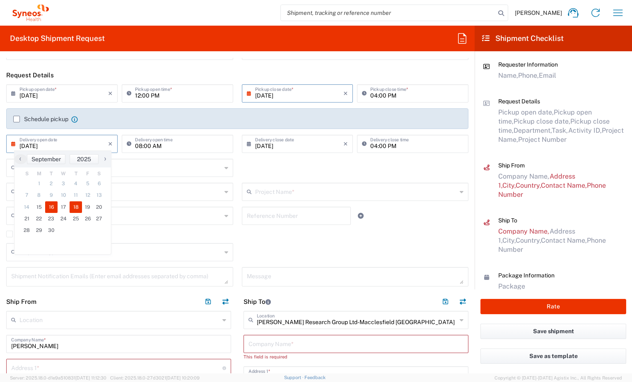
type input "09/16/2025"
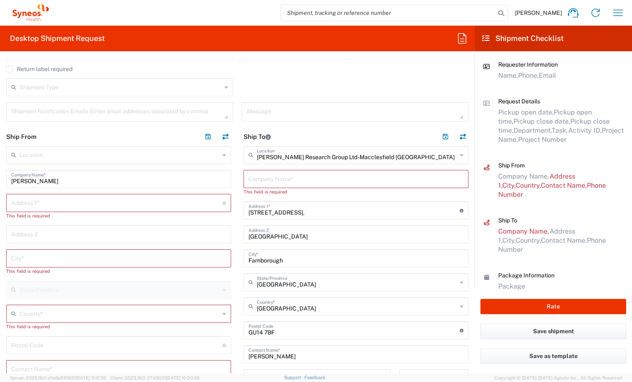
scroll to position [248, 0]
click at [265, 178] on input "text" at bounding box center [355, 178] width 215 height 14
type input "S"
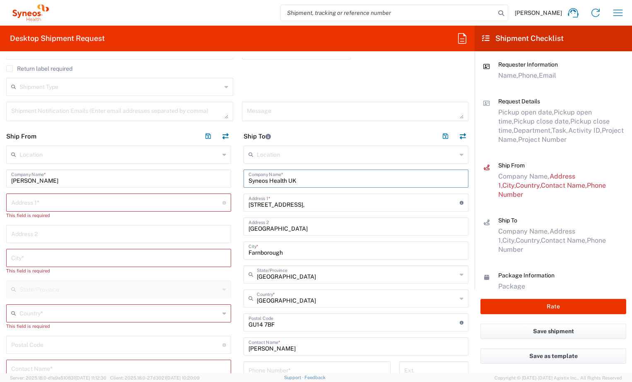
type input "Syneos Health UK"
click at [22, 201] on input "text" at bounding box center [116, 202] width 211 height 14
type input "96 SANDHAVEN"
type input "robert.miller1@syneoshealth.com"
type input "07900911370"
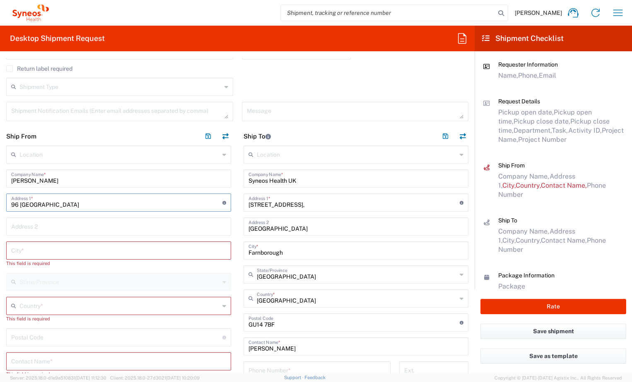
click at [26, 224] on input "text" at bounding box center [118, 226] width 215 height 14
type input "SANDBANK"
click at [16, 252] on input "text" at bounding box center [118, 250] width 215 height 14
drag, startPoint x: 16, startPoint y: 252, endPoint x: 22, endPoint y: 252, distance: 5.8
click at [40, 266] on div "This field is required" at bounding box center [118, 263] width 225 height 7
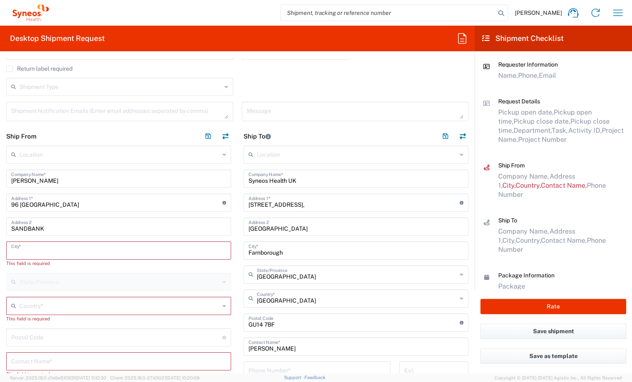
click at [22, 252] on input "text" at bounding box center [118, 250] width 215 height 14
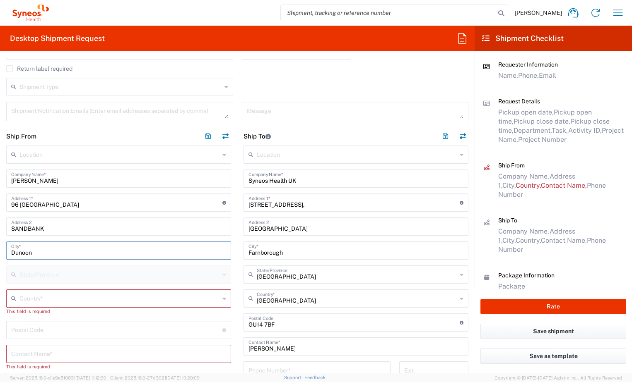
type input "Dunoon"
click at [22, 298] on input "text" at bounding box center [119, 298] width 200 height 14
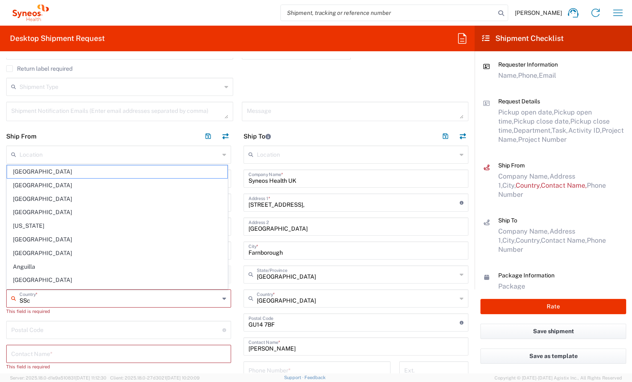
click at [65, 311] on div "This field is required" at bounding box center [118, 311] width 225 height 7
click at [77, 322] on input "undefined" at bounding box center [116, 329] width 211 height 14
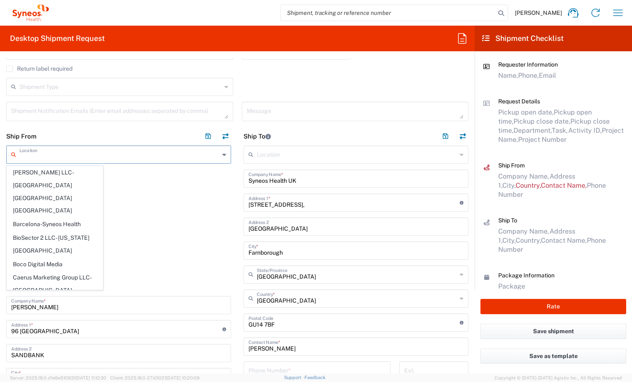
click at [33, 155] on input "text" at bounding box center [119, 154] width 200 height 14
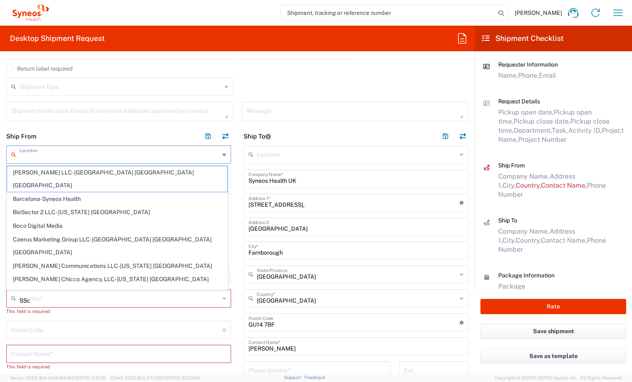
type input "United Kingdom"
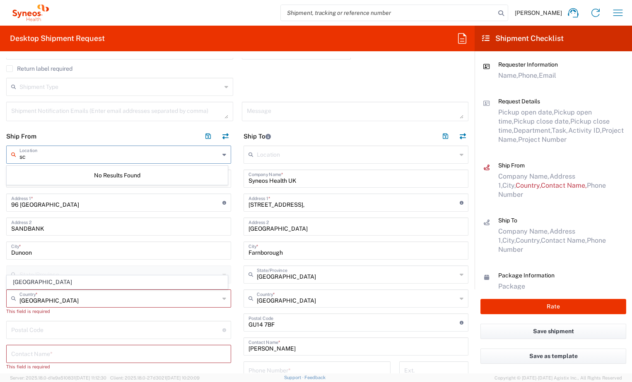
type input "s"
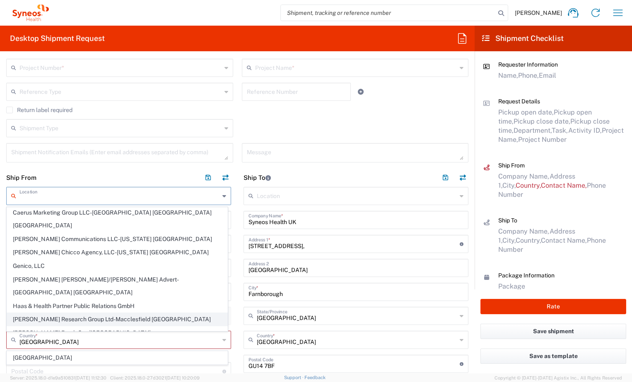
scroll to position [83, 0]
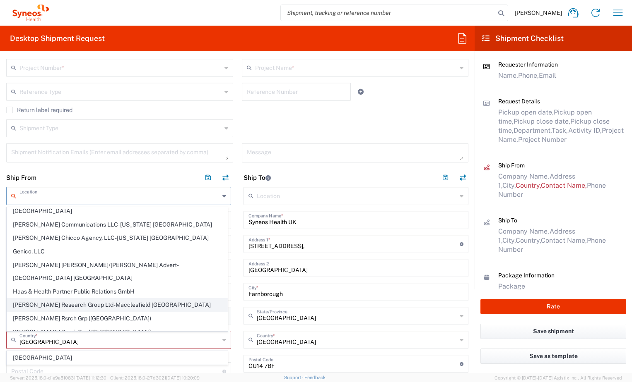
click at [121, 299] on span "Illingworth Research Group Ltd-Macclesfield UK" at bounding box center [117, 305] width 220 height 13
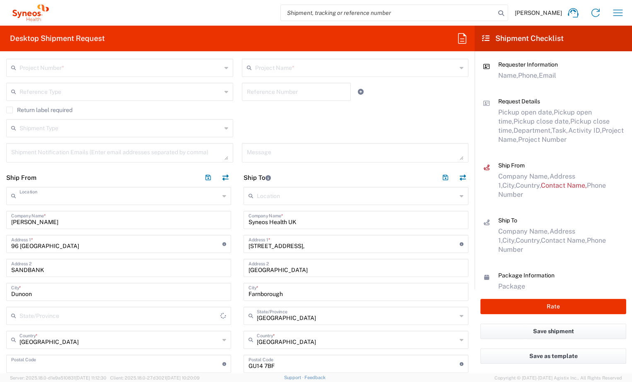
type input "Illingworth Research Group Ltd-Macclesfield UK"
type input "Illingworth Research Group Ltd"
type input "1 Pinehurst Road,"
type input "Farnborough Business Park"
type input "Farnborough"
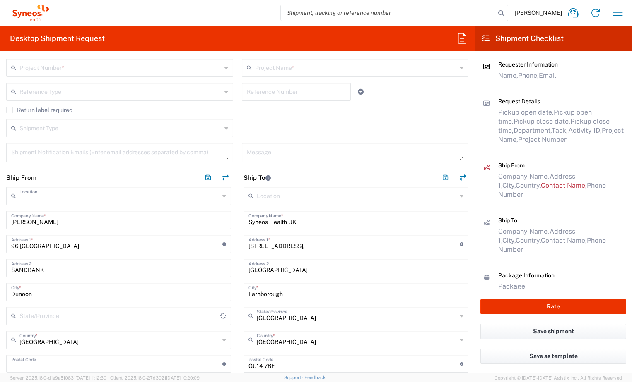
type input "United Kingdom"
type input "GU14 7BF"
type input "01276713000"
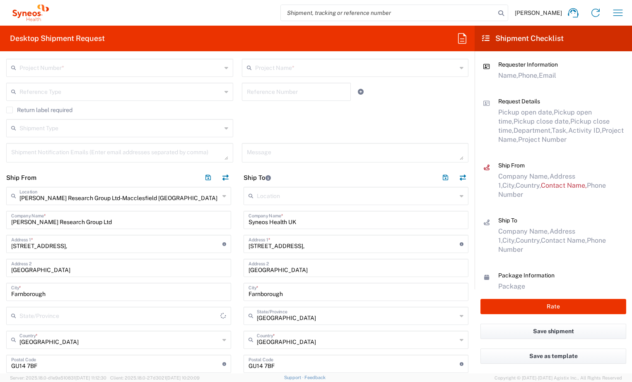
type input "England"
click at [222, 196] on icon at bounding box center [224, 196] width 4 height 13
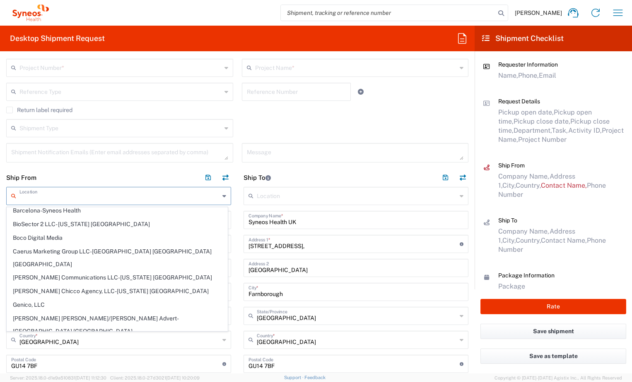
scroll to position [0, 0]
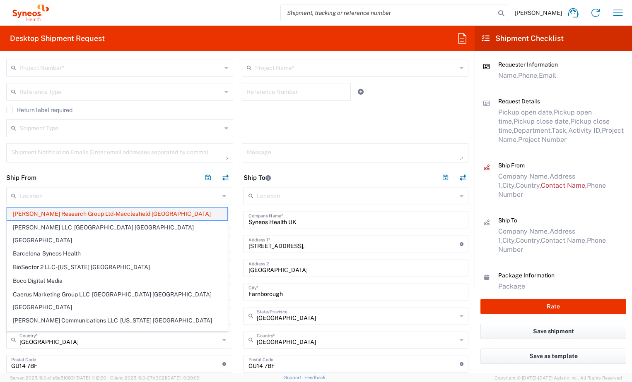
click at [156, 216] on span "Illingworth Research Group Ltd-Macclesfield UK" at bounding box center [117, 214] width 220 height 13
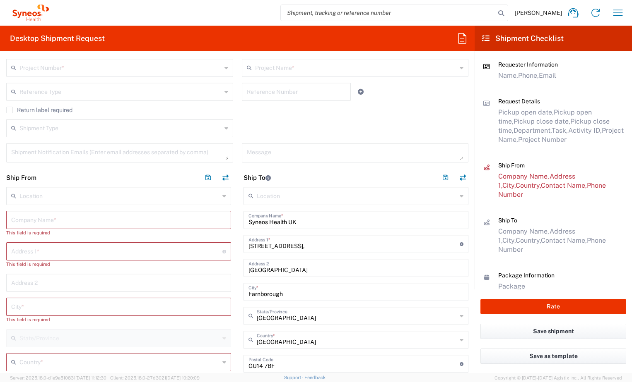
click at [156, 216] on input "text" at bounding box center [118, 219] width 215 height 14
click at [23, 195] on input "text" at bounding box center [119, 195] width 200 height 14
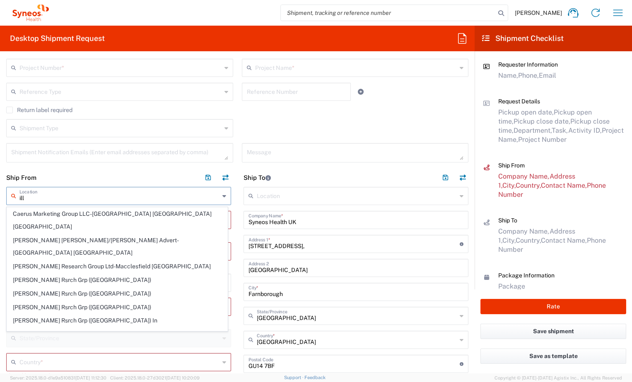
click at [68, 260] on span "Illingworth Research Group Ltd-Macclesfield UK" at bounding box center [117, 266] width 220 height 13
type input "Illingworth Research Group Ltd-Macclesfield UK"
type input "Illingworth Research Group Ltd"
type input "1 Pinehurst Road,"
type input "Farnborough Business Park"
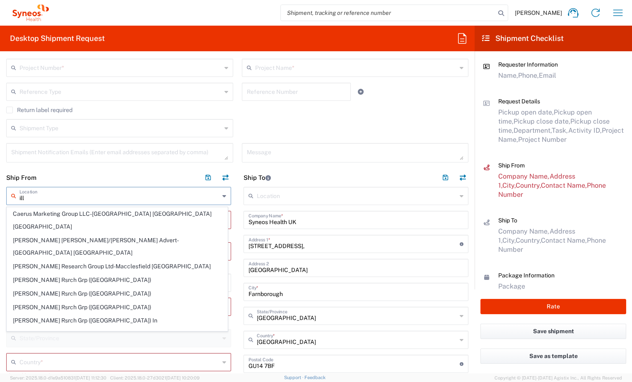
type input "Farnborough"
type input "United Kingdom"
type input "GU14 7BF"
type input "01276713000"
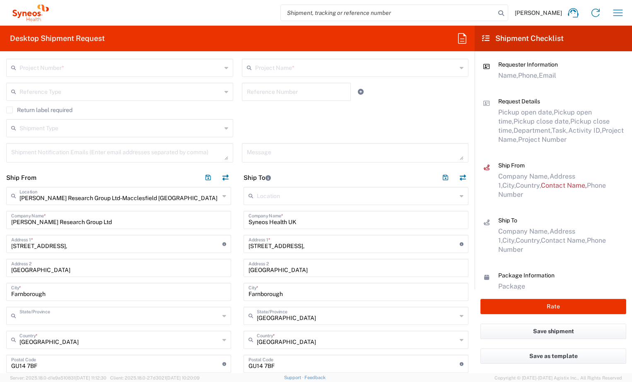
type input "England"
drag, startPoint x: 92, startPoint y: 244, endPoint x: 0, endPoint y: 245, distance: 91.9
click at [2, 245] on main "Illingworth Research Group Ltd-Macclesfield UK Location Illingworth Research Gr…" at bounding box center [118, 386] width 237 height 399
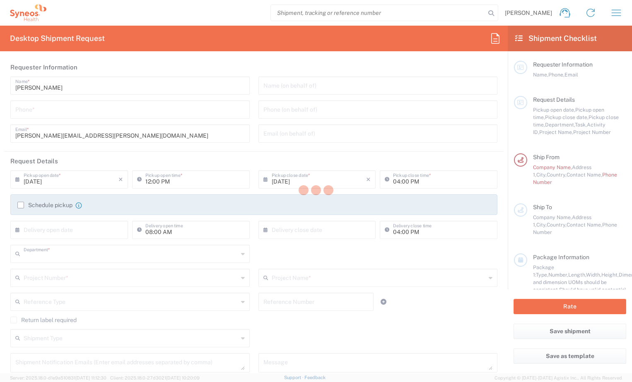
type input "3190"
type input "[PERSON_NAME] Research Group Ltd-Macclesfield [GEOGRAPHIC_DATA]"
type input "[GEOGRAPHIC_DATA]"
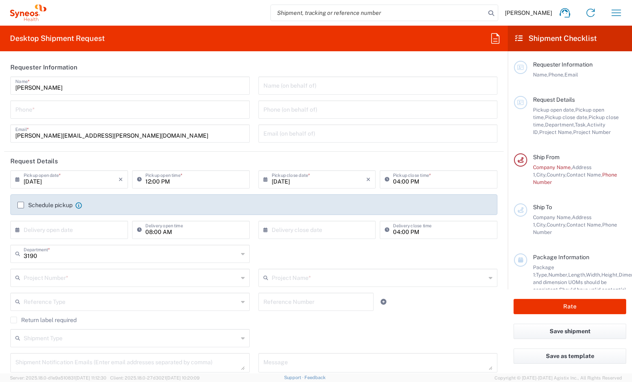
click at [20, 207] on label "Schedule pickup" at bounding box center [44, 205] width 55 height 7
click at [21, 205] on input "Schedule pickup" at bounding box center [21, 205] width 0 height 0
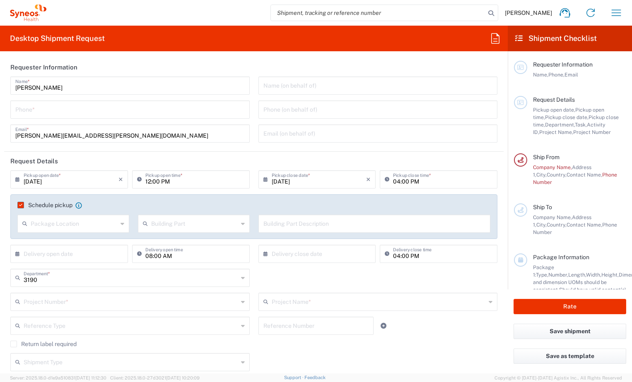
click at [122, 225] on icon at bounding box center [122, 223] width 4 height 13
click at [59, 181] on input "09/11/2025" at bounding box center [71, 179] width 95 height 14
click at [16, 179] on icon at bounding box center [19, 179] width 8 height 13
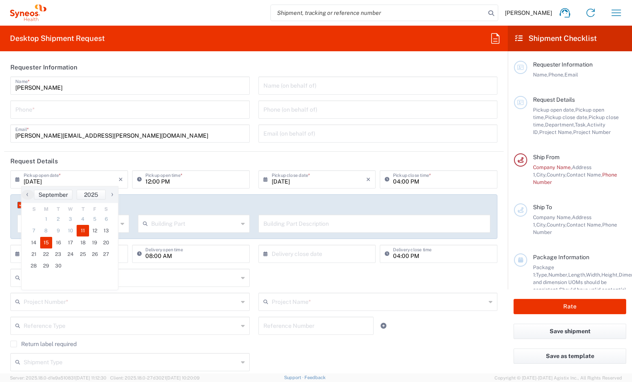
click at [46, 245] on span "15" at bounding box center [46, 243] width 12 height 12
type input "09/15/2025"
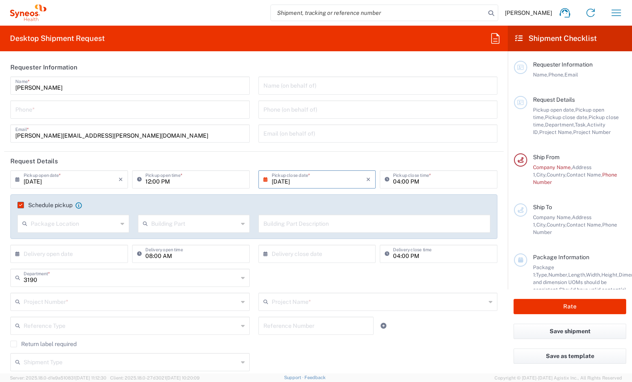
click at [47, 224] on input "text" at bounding box center [74, 223] width 87 height 14
click at [79, 226] on input "text" at bounding box center [74, 223] width 87 height 14
click at [170, 206] on agx-checkbox-control "Schedule pickup When scheduling a pickup please be sure to meet the following c…" at bounding box center [253, 205] width 473 height 7
click at [186, 202] on agx-checkbox-control "Schedule pickup When scheduling a pickup please be sure to meet the following c…" at bounding box center [253, 205] width 473 height 7
click at [241, 225] on icon at bounding box center [243, 223] width 4 height 13
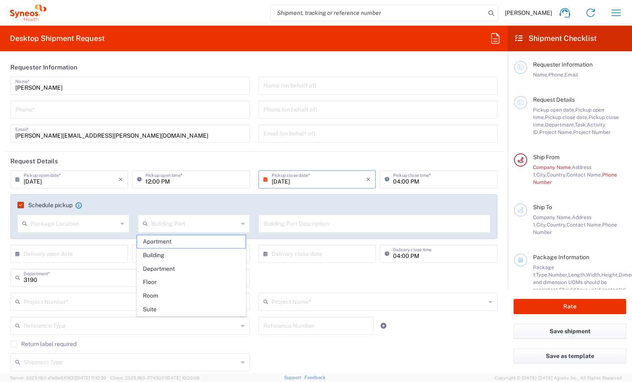
click at [241, 224] on icon at bounding box center [243, 223] width 4 height 13
click at [311, 222] on input "text" at bounding box center [374, 223] width 222 height 14
click at [301, 211] on div "Schedule pickup When scheduling a pickup please be sure to meet the following c…" at bounding box center [253, 208] width 481 height 13
click at [48, 253] on input "text" at bounding box center [71, 253] width 95 height 14
click at [48, 255] on input "text" at bounding box center [71, 253] width 95 height 14
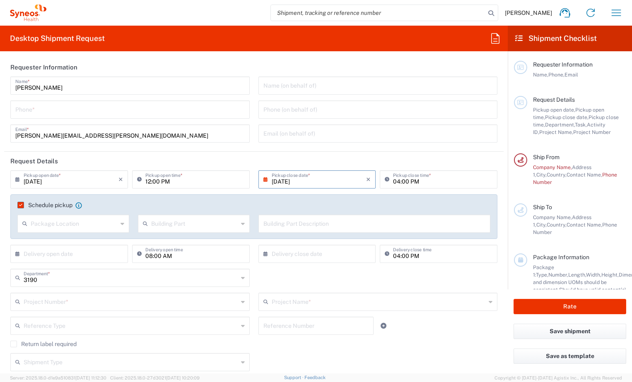
drag, startPoint x: 19, startPoint y: 206, endPoint x: 15, endPoint y: 254, distance: 48.6
click at [19, 205] on label "Schedule pickup" at bounding box center [44, 205] width 55 height 7
click at [19, 205] on input "Schedule pickup" at bounding box center [19, 205] width 0 height 0
click at [19, 205] on label "Schedule pickup" at bounding box center [44, 205] width 55 height 7
click at [19, 205] on input "Schedule pickup" at bounding box center [19, 205] width 0 height 0
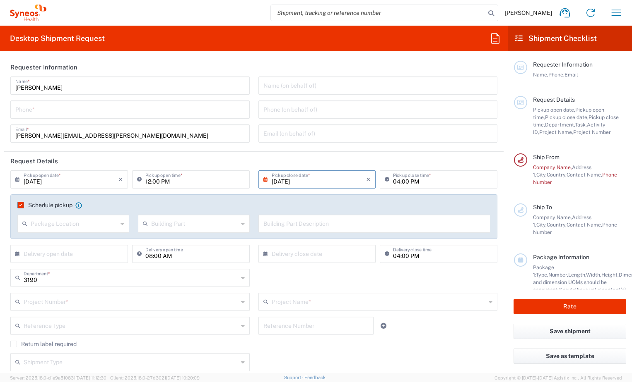
click at [79, 204] on icon at bounding box center [78, 205] width 7 height 7
click at [22, 206] on label "Schedule pickup" at bounding box center [44, 205] width 55 height 7
click at [19, 205] on input "Schedule pickup" at bounding box center [19, 205] width 0 height 0
click at [15, 272] on icon at bounding box center [19, 278] width 8 height 13
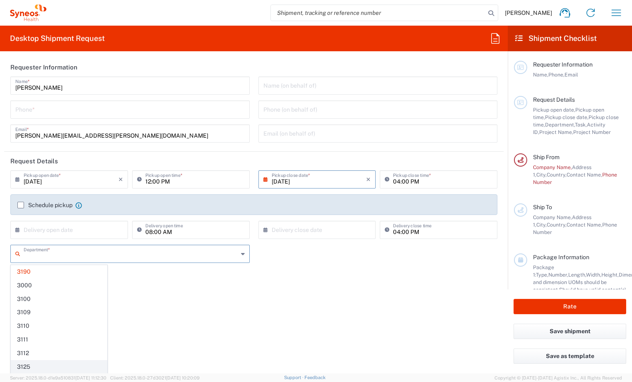
click at [18, 254] on icon at bounding box center [19, 254] width 8 height 13
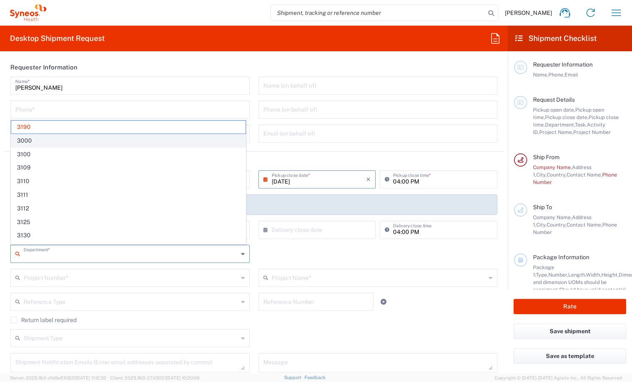
click at [38, 128] on span "3190" at bounding box center [128, 127] width 234 height 13
click at [94, 284] on input "text" at bounding box center [131, 277] width 214 height 14
click at [60, 257] on input "text" at bounding box center [131, 253] width 214 height 14
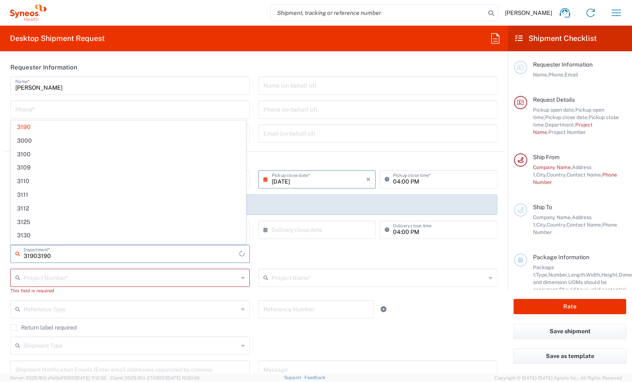
click at [293, 277] on agx-shipment-cost-centers-widget "31903190 Department * 3190 3000 3100 3109 3110 3111 3112 3125 3130 3135 3136 31…" at bounding box center [253, 272] width 495 height 55
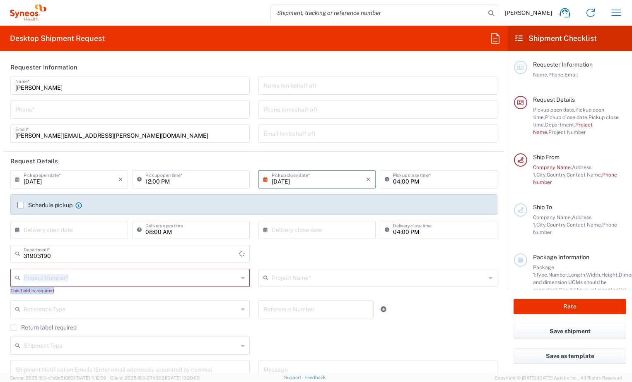
type input "3190"
click at [16, 229] on icon at bounding box center [19, 230] width 8 height 13
click at [17, 227] on icon at bounding box center [19, 230] width 8 height 13
click at [283, 253] on div "3190 Department * No Results Found" at bounding box center [253, 257] width 495 height 24
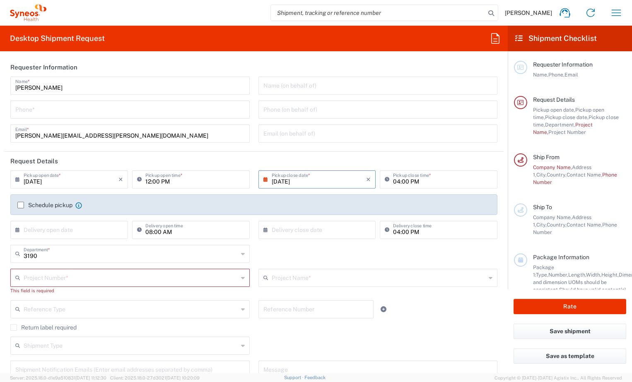
click at [241, 279] on icon at bounding box center [243, 278] width 4 height 13
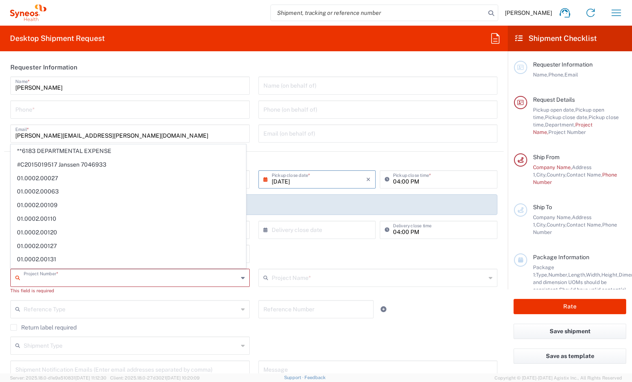
click at [315, 261] on div "3190 Department * No Results Found" at bounding box center [253, 257] width 495 height 24
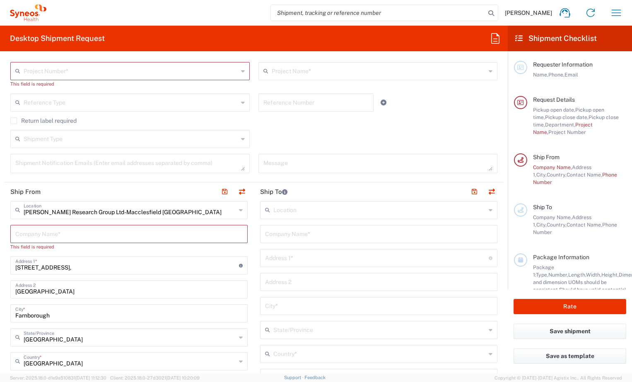
scroll to position [290, 0]
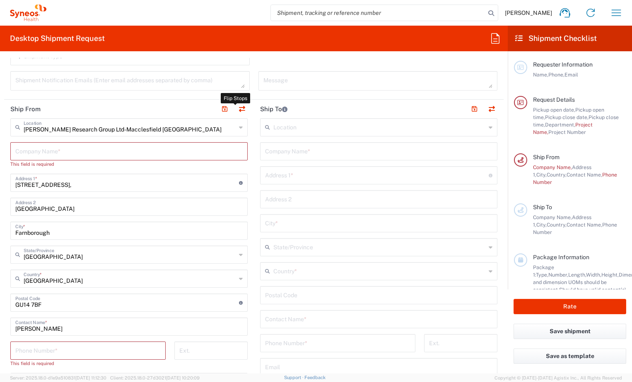
drag, startPoint x: 239, startPoint y: 109, endPoint x: 303, endPoint y: 322, distance: 221.6
click at [239, 109] on button "button" at bounding box center [242, 109] width 12 height 12
click at [284, 316] on input "text" at bounding box center [378, 319] width 227 height 14
click at [293, 319] on input "text" at bounding box center [378, 319] width 227 height 14
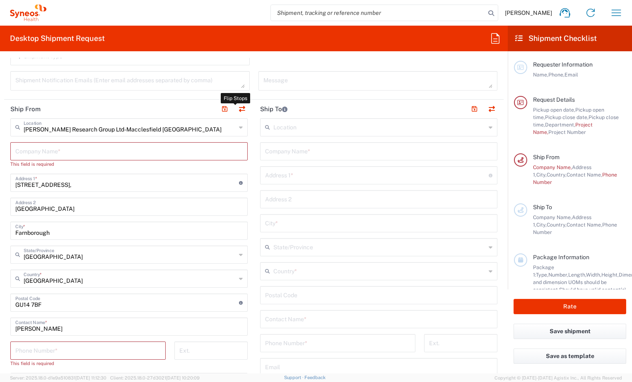
click at [404, 297] on input "undefined" at bounding box center [378, 295] width 227 height 14
click at [303, 322] on input "text" at bounding box center [378, 319] width 227 height 14
type input "1 Pinehurst Road,"
type input "Farnborough Business Park"
type input "Farnborough"
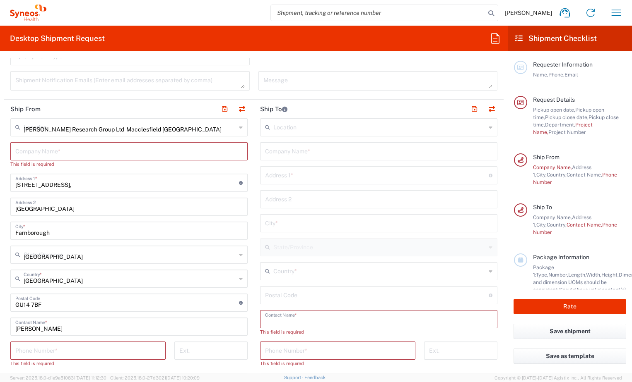
type input "United Kingdom"
type input "GU14 7BF"
type input "Rob Miller"
type input "robert.miller@illingworthresearch.com"
type input "GB693714895000"
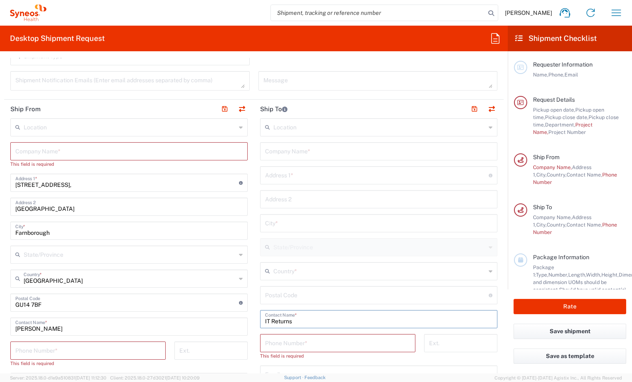
type input "IT Returns"
type input "England"
type input "IT Returns"
click at [289, 340] on input "tel" at bounding box center [337, 343] width 145 height 14
click at [267, 344] on input "tel" at bounding box center [337, 343] width 145 height 14
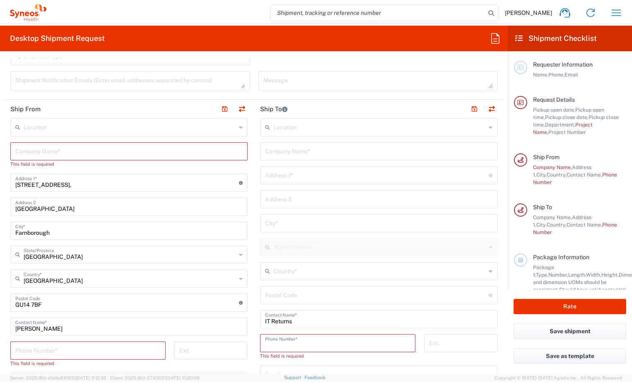
paste input "+441276481096"
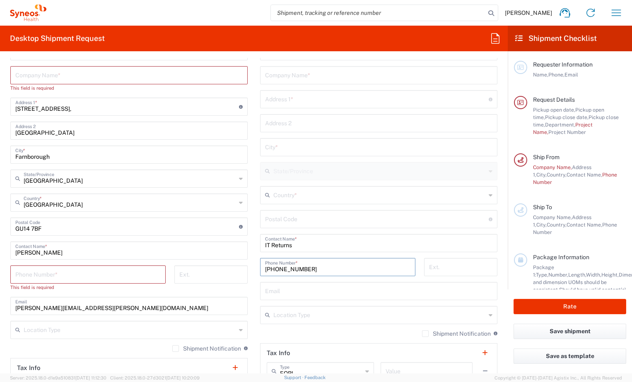
scroll to position [373, 0]
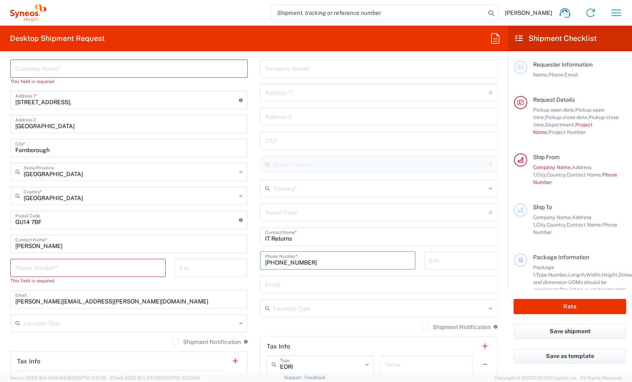
type input "+441276481096"
click at [270, 284] on input "text" at bounding box center [378, 284] width 227 height 14
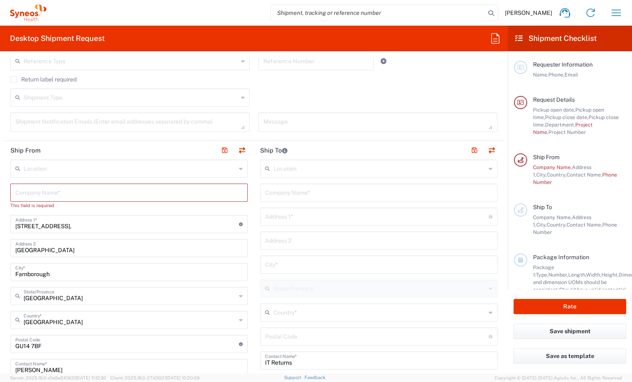
scroll to position [289, 0]
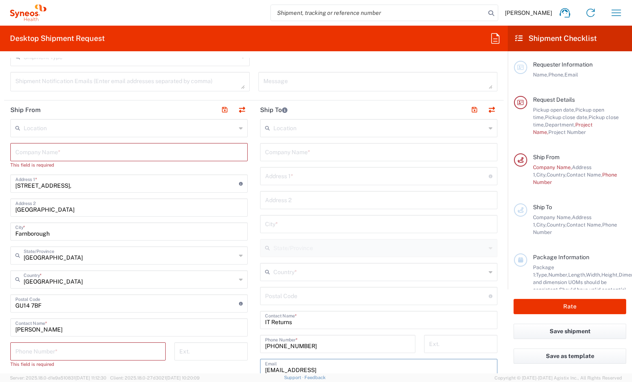
type input "ITReturns@syneoshealth.comillingworth"
click at [239, 129] on icon at bounding box center [241, 128] width 4 height 13
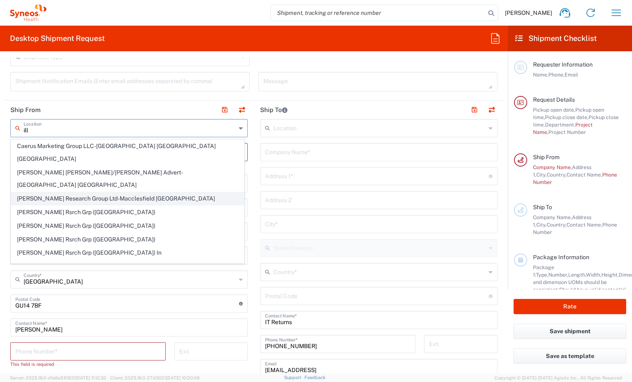
click at [128, 192] on span "Illingworth Research Group Ltd-Macclesfield UK" at bounding box center [127, 198] width 233 height 13
type input "Illingworth Research Group Ltd-Macclesfield UK"
type input "Illingworth Research Group Ltd"
type input "01276713000"
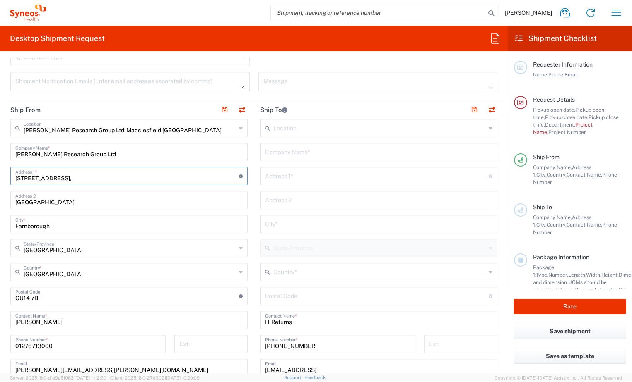
drag, startPoint x: 80, startPoint y: 179, endPoint x: -27, endPoint y: 179, distance: 107.2
click at [0, 179] on html "Rob Miller Home Shipment estimator Shipment tracking Desktop shipment request M…" at bounding box center [316, 191] width 632 height 382
type input "96 SANDHAVEN"
type input "robert.miller1@syneoshealth.com"
click at [91, 202] on input "Farnborough Business Park" at bounding box center [128, 199] width 227 height 14
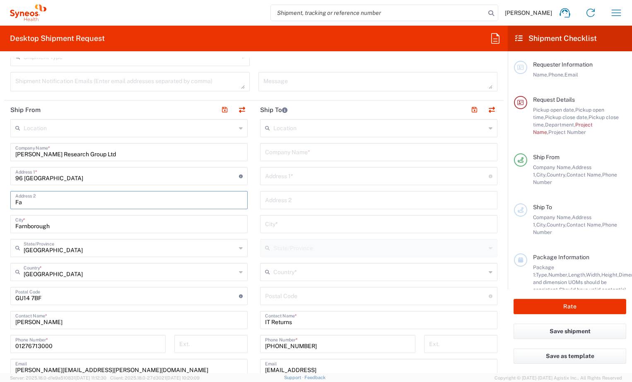
type input "F"
click at [14, 201] on div "Address 2" at bounding box center [128, 200] width 237 height 18
click at [18, 202] on input "text" at bounding box center [128, 199] width 227 height 14
drag, startPoint x: 18, startPoint y: 202, endPoint x: 31, endPoint y: 208, distance: 14.1
click at [19, 200] on input "text" at bounding box center [128, 199] width 227 height 14
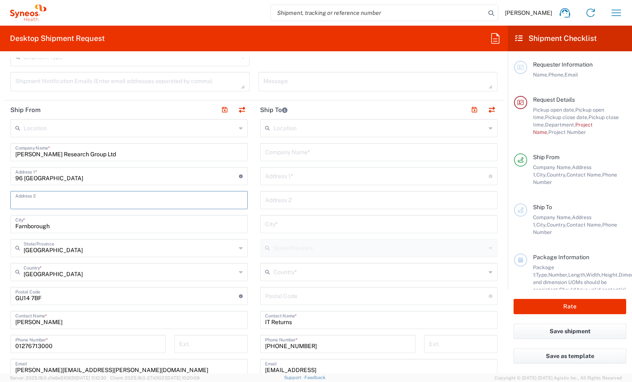
type input "SANDBANK"
click at [31, 227] on input "Farnborough" at bounding box center [128, 223] width 227 height 14
click at [53, 226] on input "Farnborough" at bounding box center [128, 223] width 227 height 14
type input "F"
type input "Dunoon"
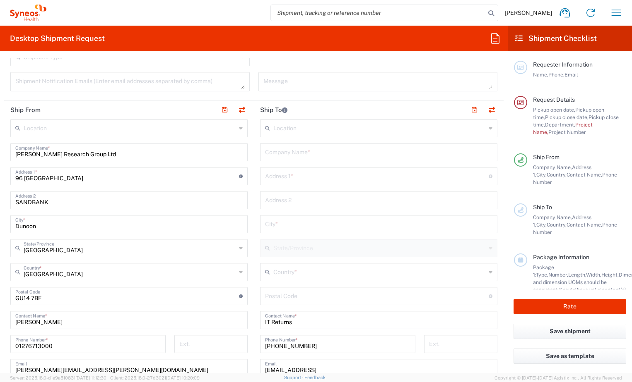
click at [239, 249] on icon at bounding box center [241, 248] width 4 height 13
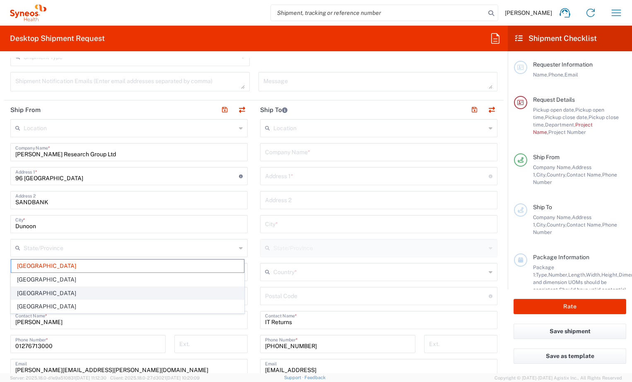
click at [38, 293] on span "Scotland" at bounding box center [127, 293] width 233 height 13
type input "Scotland"
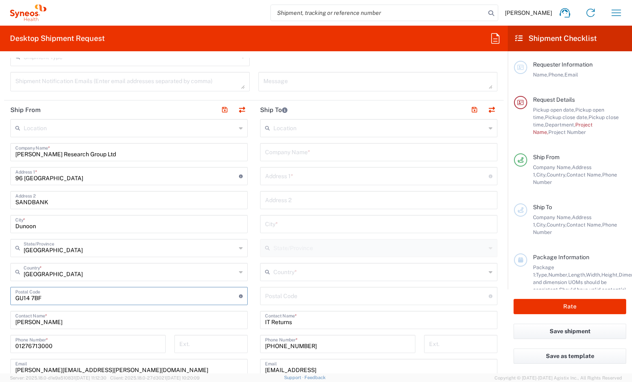
click at [42, 296] on input "undefined" at bounding box center [127, 296] width 224 height 14
type input "G"
type input "PA23 8QW"
click at [54, 346] on input "01276713000" at bounding box center [87, 344] width 145 height 14
drag, startPoint x: 54, startPoint y: 346, endPoint x: -3, endPoint y: 349, distance: 56.8
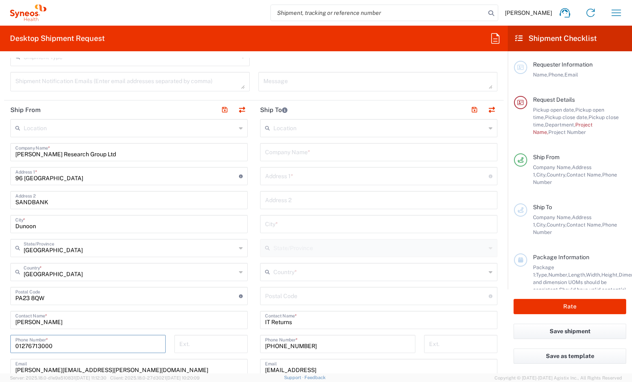
click at [0, 349] on html "Rob Miller Home Shipment estimator Shipment tracking Desktop shipment request M…" at bounding box center [316, 191] width 632 height 382
click at [22, 348] on input "tel" at bounding box center [87, 344] width 145 height 14
type input "07900911370"
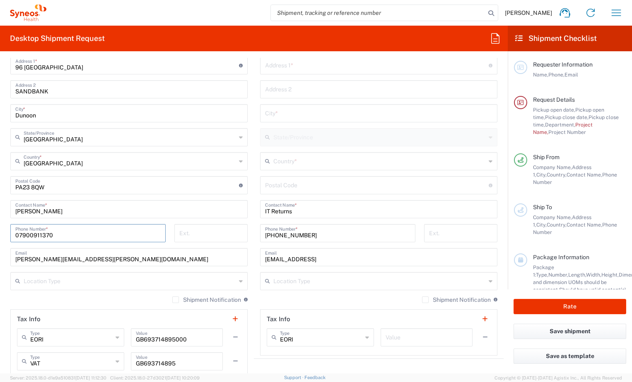
scroll to position [455, 0]
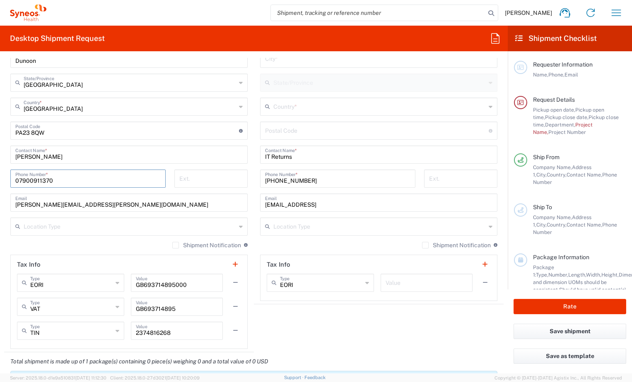
click at [239, 227] on icon at bounding box center [241, 226] width 4 height 13
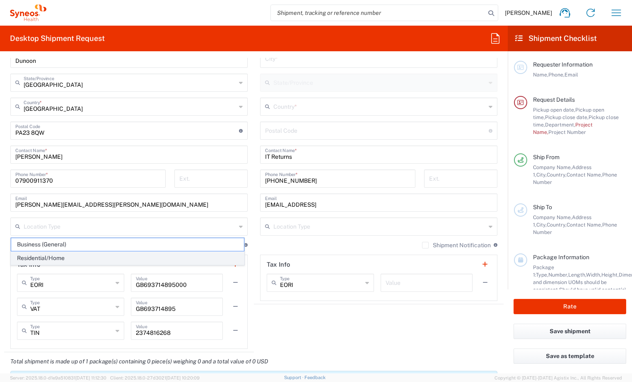
click at [55, 257] on span "Residential/Home" at bounding box center [127, 258] width 233 height 13
type input "Residential/Home"
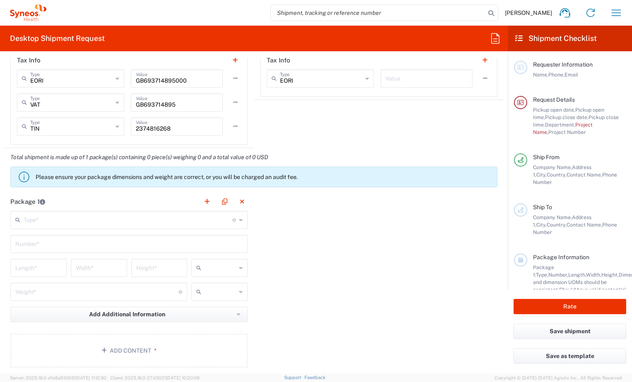
scroll to position [661, 0]
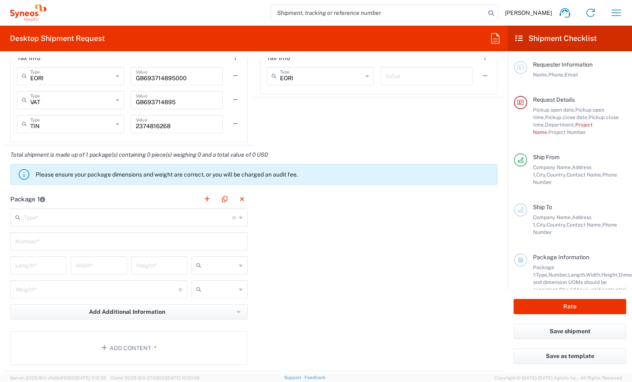
click at [239, 218] on icon at bounding box center [241, 217] width 4 height 13
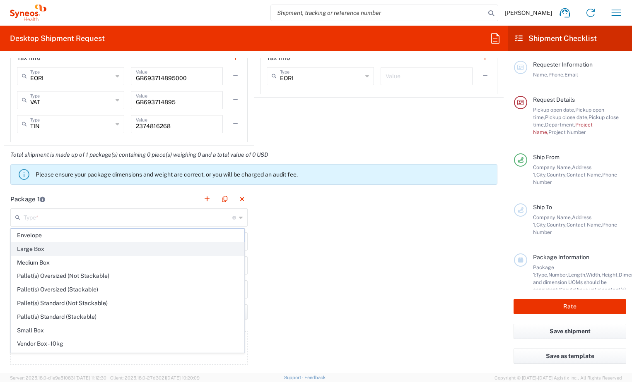
click at [65, 251] on span "Large Box" at bounding box center [127, 249] width 233 height 13
type input "Large Box"
type input "17.5"
type input "12.5"
type input "3"
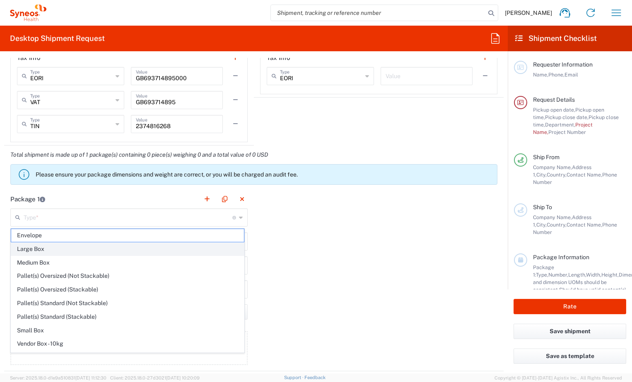
type input "in"
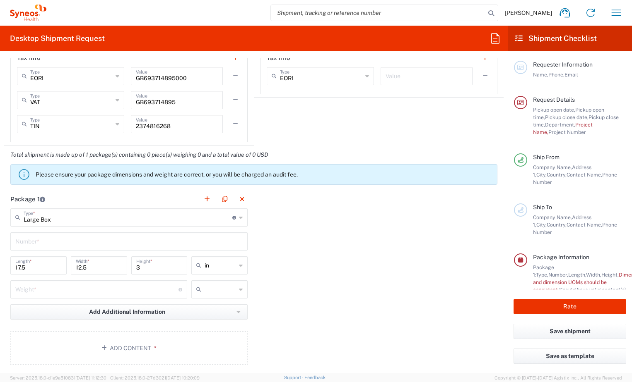
click at [38, 242] on input "text" at bounding box center [128, 241] width 227 height 14
type input "1"
click at [56, 272] on div "17.5 Length *" at bounding box center [38, 266] width 56 height 18
click at [31, 290] on input "number" at bounding box center [96, 289] width 163 height 14
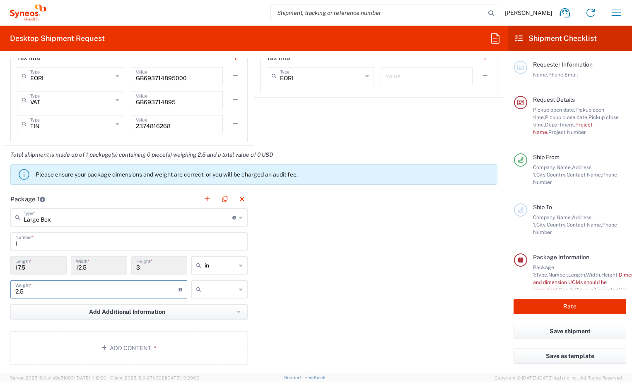
type input "2"
type input "3"
click at [239, 291] on icon at bounding box center [241, 289] width 4 height 13
click at [209, 307] on span "kgs" at bounding box center [217, 307] width 54 height 13
type input "kgs"
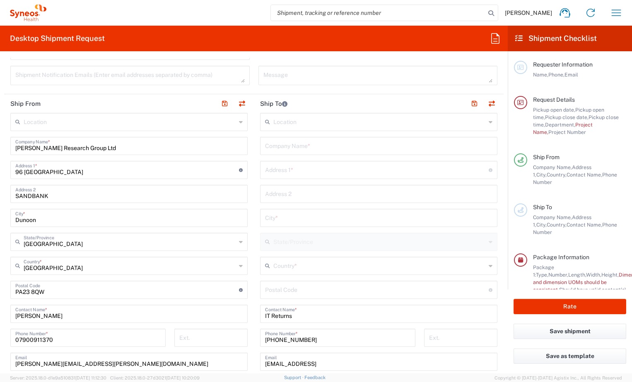
scroll to position [282, 0]
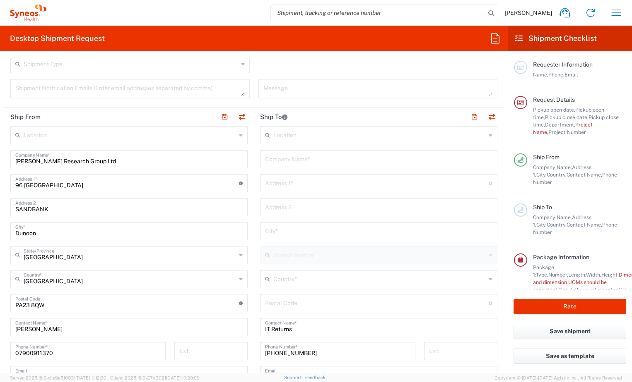
click at [301, 137] on input "text" at bounding box center [379, 134] width 212 height 14
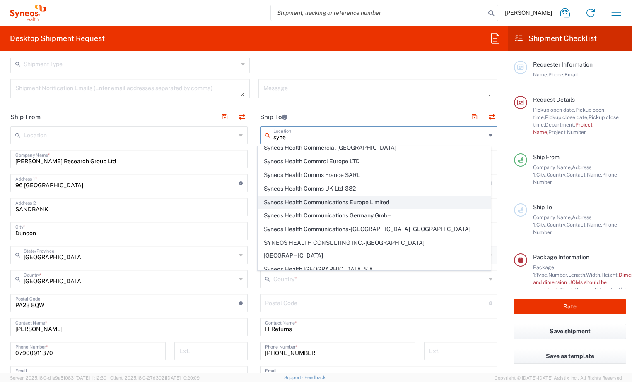
scroll to position [331, 0]
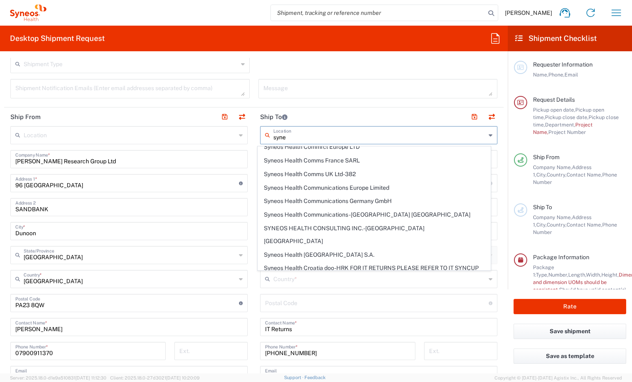
click at [319, 178] on span "Syneos Health Comms UK Ltd-382" at bounding box center [374, 174] width 233 height 13
type input "Syneos Health Comms UK Ltd-382"
type input "10 Bloomsbury Way"
type input "London"
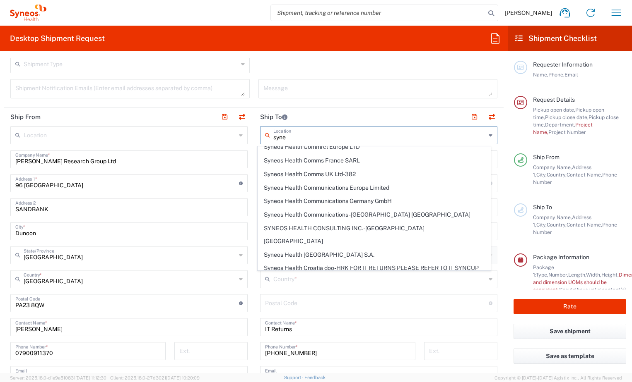
type input "United Kingdom"
type input "WC1A 2SL"
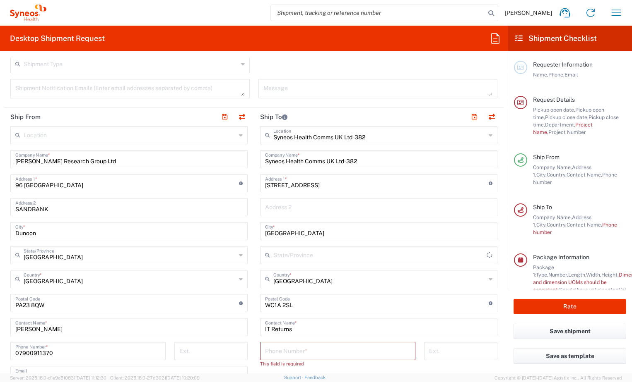
type input "England"
click at [488, 135] on icon at bounding box center [490, 135] width 4 height 13
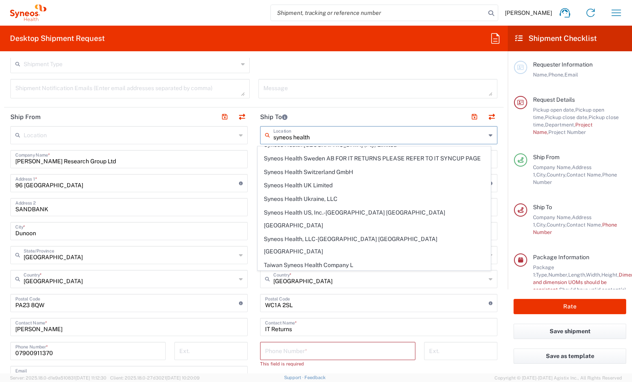
scroll to position [1076, 0]
click at [315, 182] on span "Syneos Health UK Limited" at bounding box center [374, 185] width 233 height 13
type input "Syneos Health UK Limited"
type input "1 Pinehurst Road,"
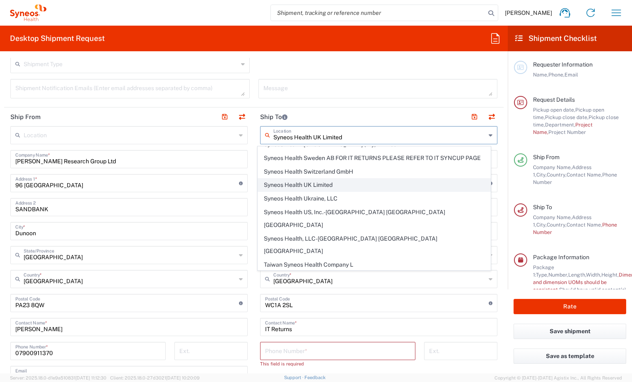
type input "Farnborough Business Park"
type input "Hampshire"
type input "GU14 7BF"
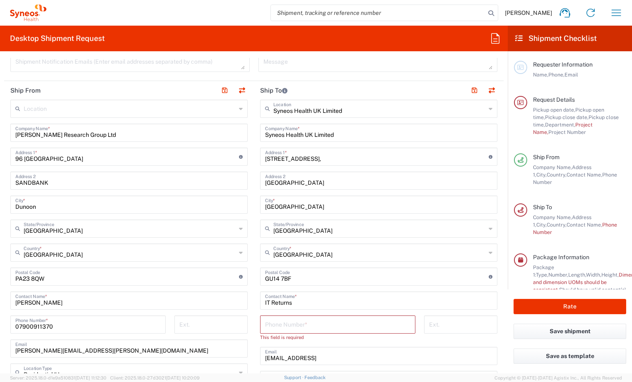
scroll to position [323, 0]
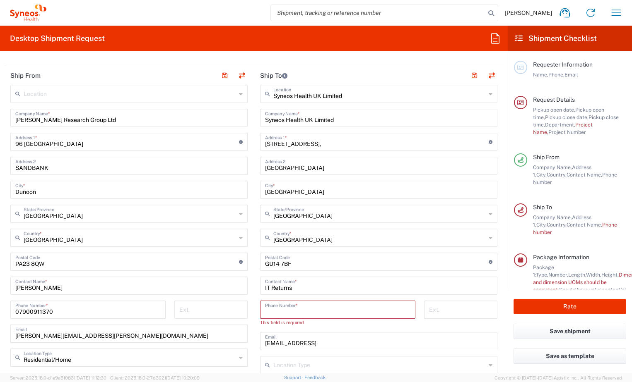
drag, startPoint x: 268, startPoint y: 308, endPoint x: 268, endPoint y: 313, distance: 4.6
click at [268, 315] on input "tel" at bounding box center [337, 309] width 145 height 14
type input "01276481096"
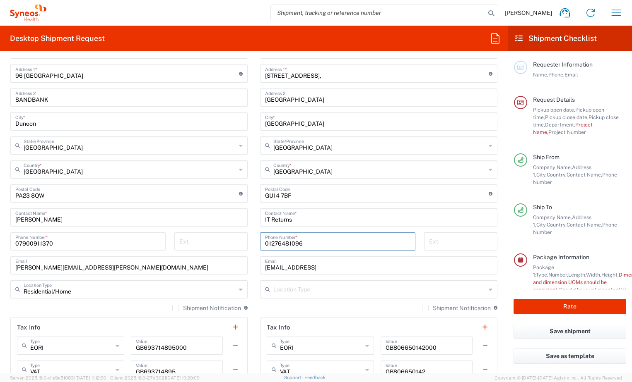
scroll to position [406, 0]
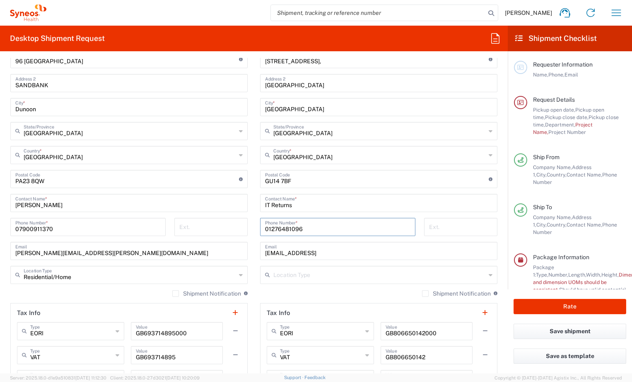
click at [488, 276] on icon at bounding box center [490, 275] width 4 height 13
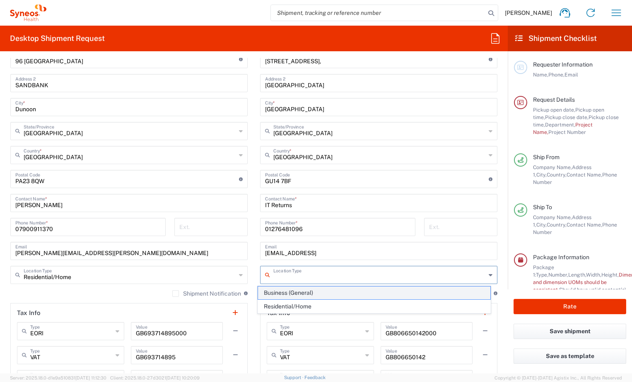
click at [321, 293] on span "Business (General)" at bounding box center [374, 293] width 233 height 13
type input "Business (General)"
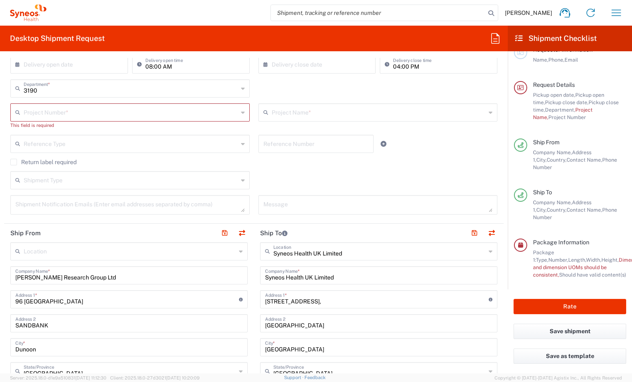
scroll to position [29, 0]
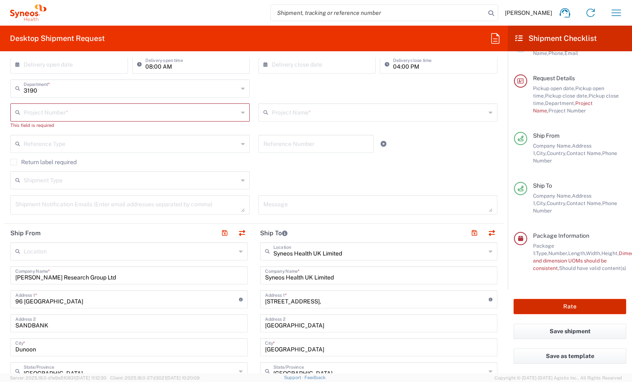
click at [556, 304] on button "Rate" at bounding box center [569, 306] width 113 height 15
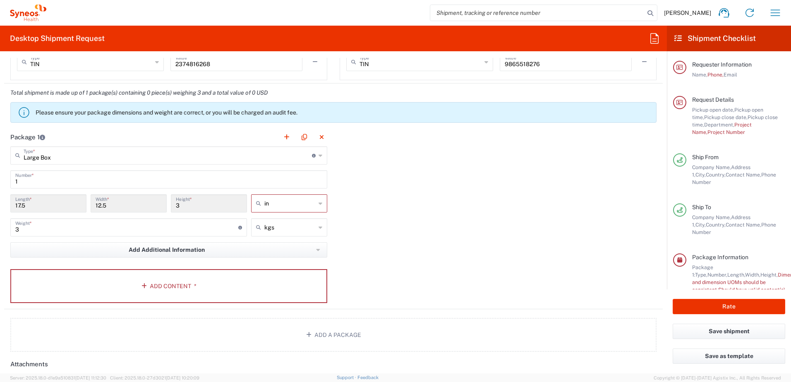
scroll to position [704, 0]
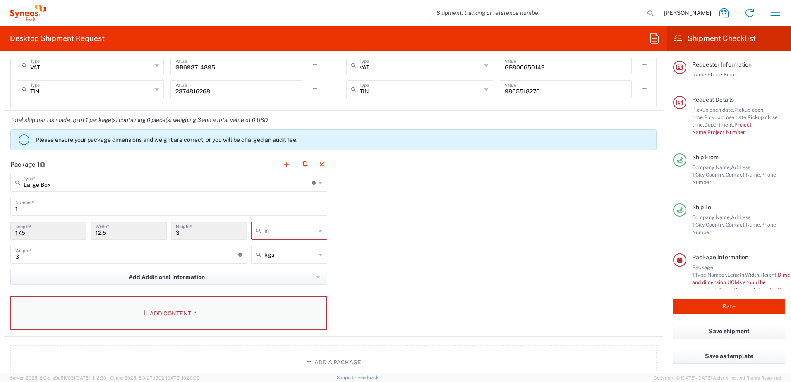
click at [147, 314] on icon "button" at bounding box center [146, 314] width 8 height 6
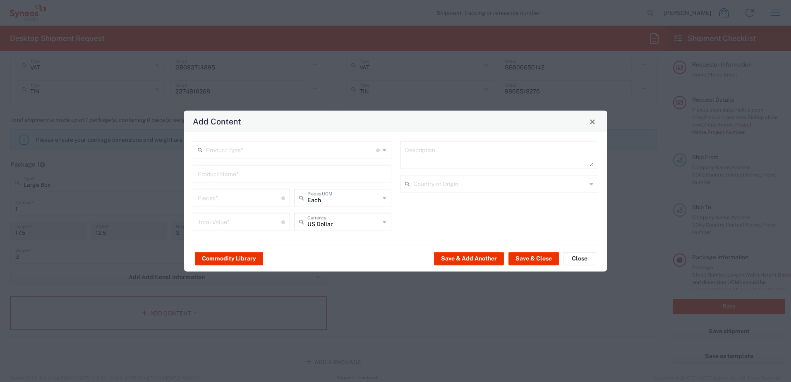
click at [387, 152] on div "Product Type * Document: Paper document generated internally by Syneos, a clien…" at bounding box center [292, 150] width 199 height 18
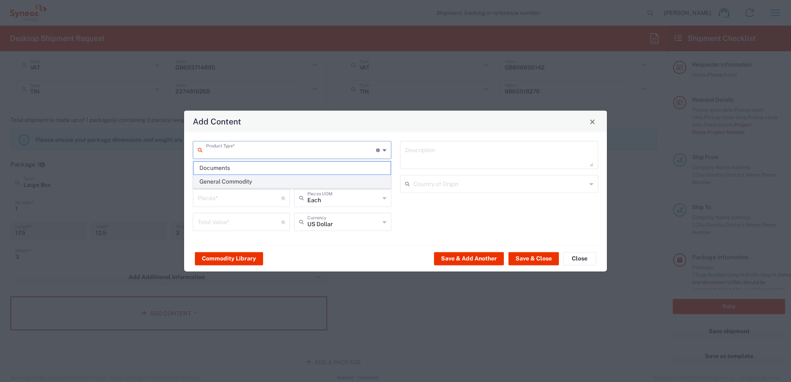
click at [266, 182] on span "General Commodity" at bounding box center [292, 182] width 197 height 13
type input "General Commodity"
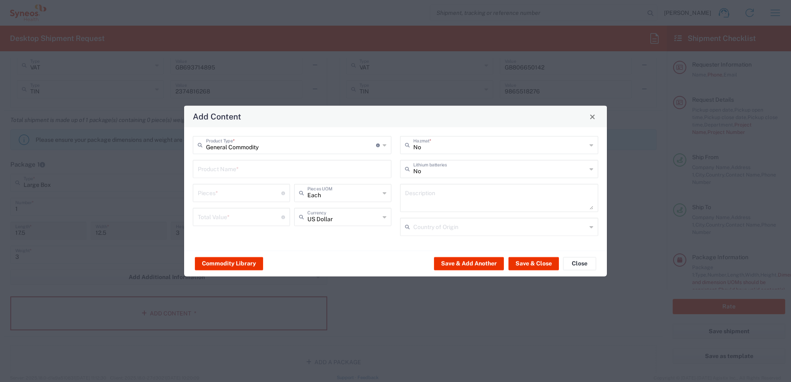
click at [266, 167] on input "text" at bounding box center [292, 168] width 189 height 14
click at [226, 172] on input "LNeve" at bounding box center [292, 168] width 189 height 14
type input "L"
click at [286, 195] on div "Lenovo T15 Laptop 24" Lenovo Monitor" at bounding box center [292, 195] width 197 height 29
type input "L"
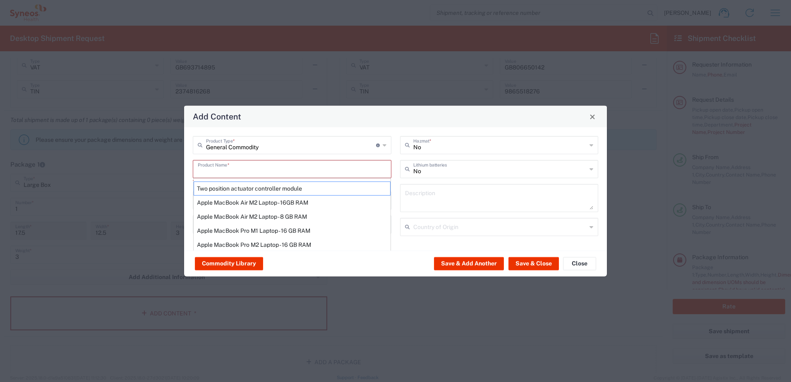
click at [205, 169] on input "text" at bounding box center [292, 168] width 189 height 14
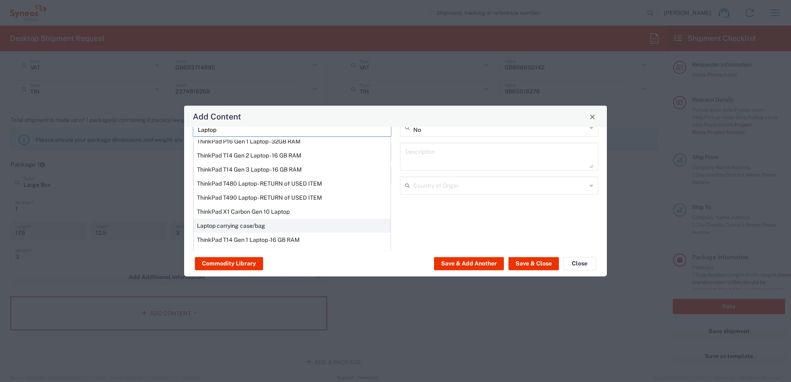
scroll to position [63, 0]
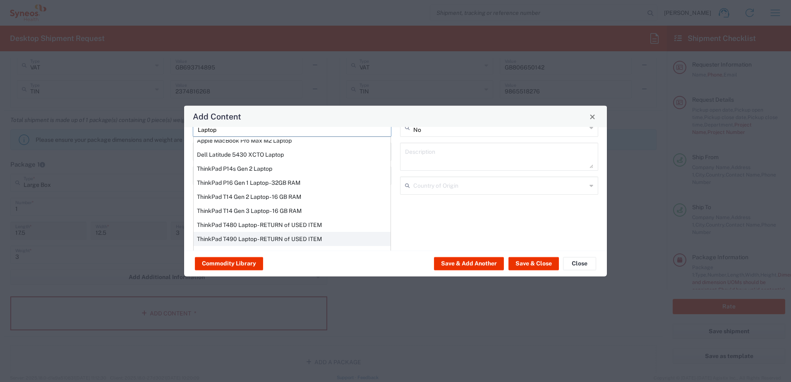
click at [210, 240] on div "ThinkPad T490 Laptop - RETURN of USED ITEM" at bounding box center [292, 239] width 197 height 14
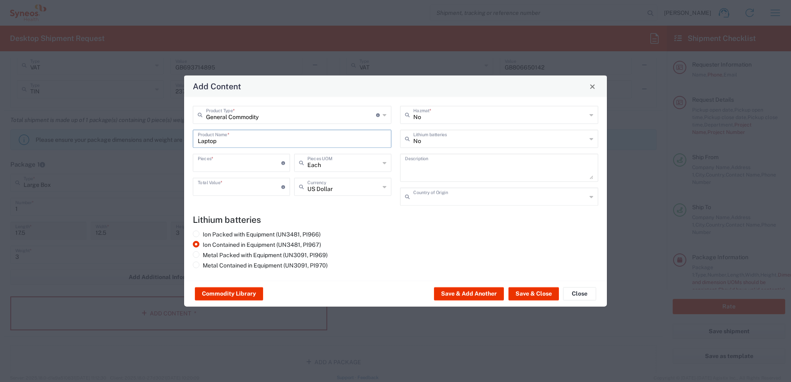
type input "ThinkPad T490 Laptop - RETURN of USED ITEM"
type input "1"
type input "200"
type textarea "Lenovo-Core i7 8565U - 1.8 GHz -16 GB DDR4 - 512 GB SSD / 14" - IPS"
type input "China"
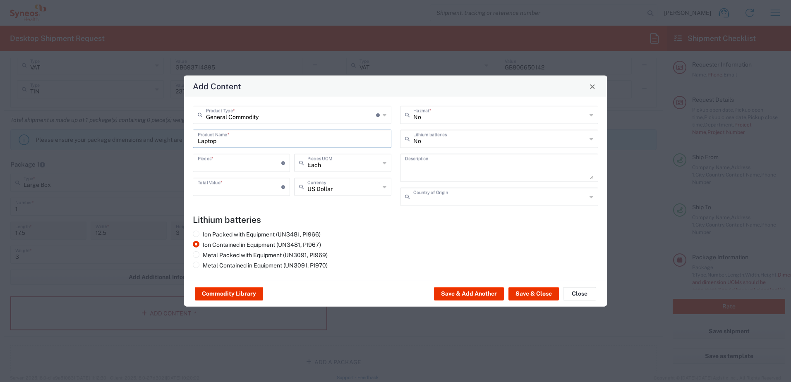
type input "Yes"
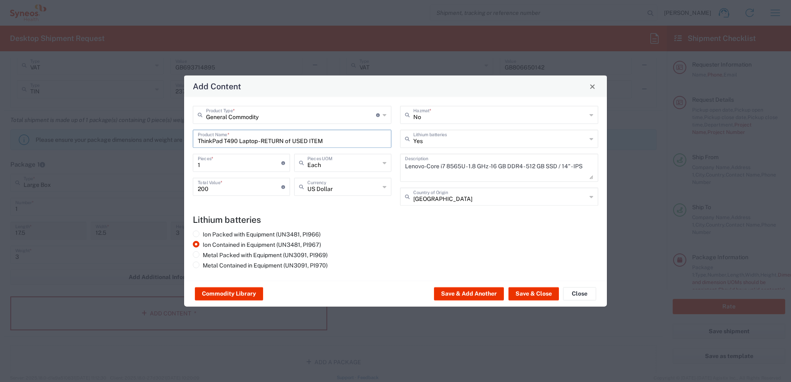
scroll to position [0, 0]
click at [529, 293] on button "Save & Close" at bounding box center [534, 294] width 51 height 13
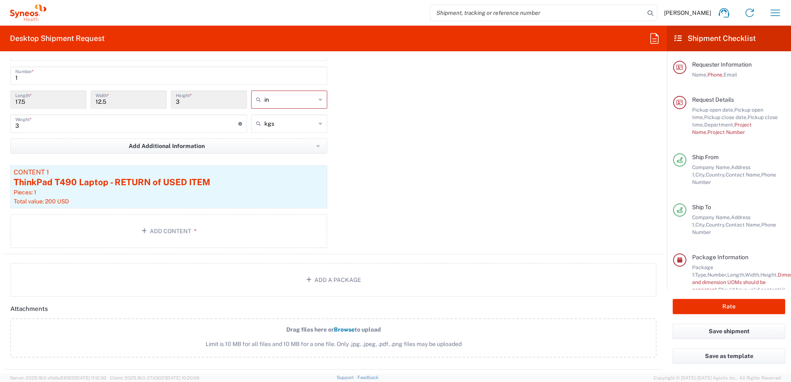
scroll to position [711, 0]
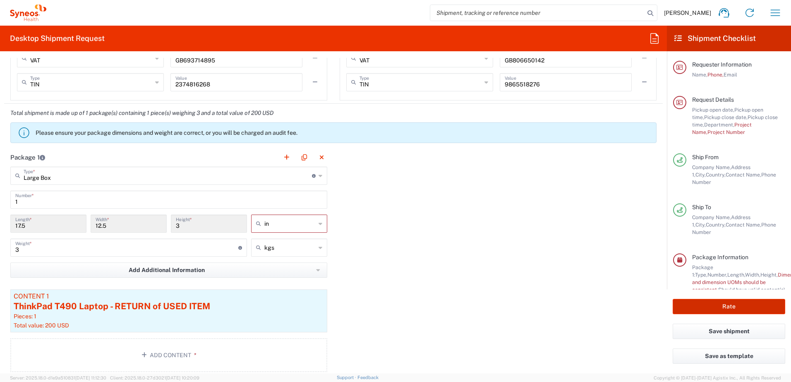
click at [631, 304] on button "Rate" at bounding box center [729, 306] width 113 height 15
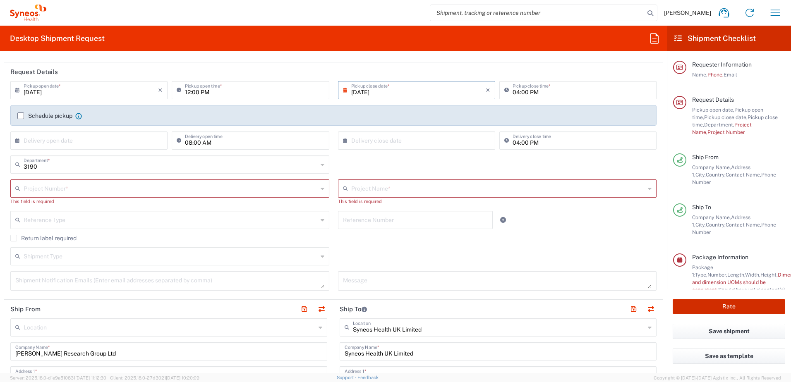
scroll to position [90, 0]
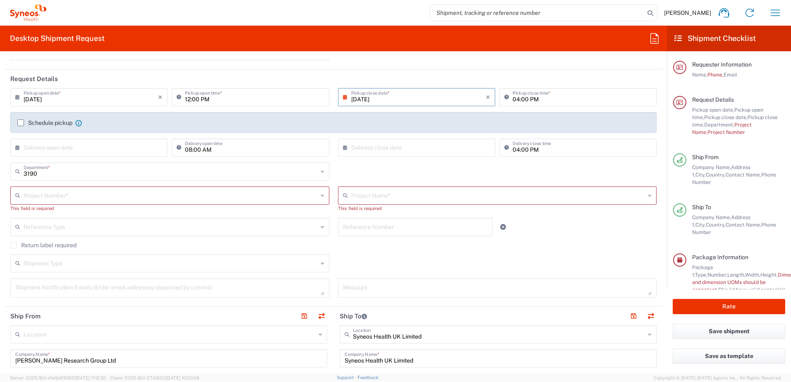
click at [321, 197] on icon at bounding box center [323, 195] width 4 height 13
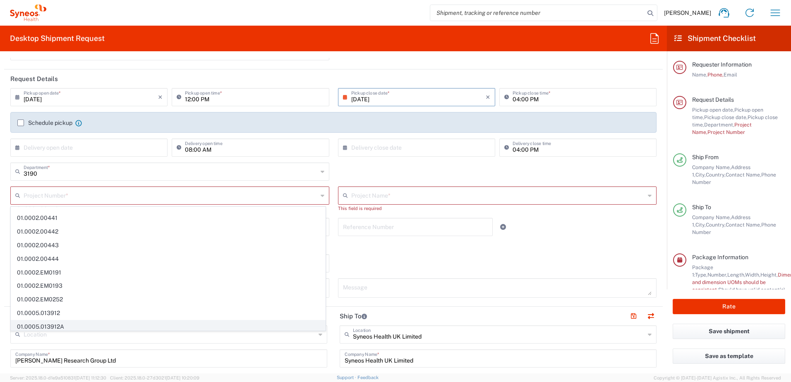
scroll to position [2591, 0]
click at [631, 13] on icon at bounding box center [724, 12] width 13 height 13
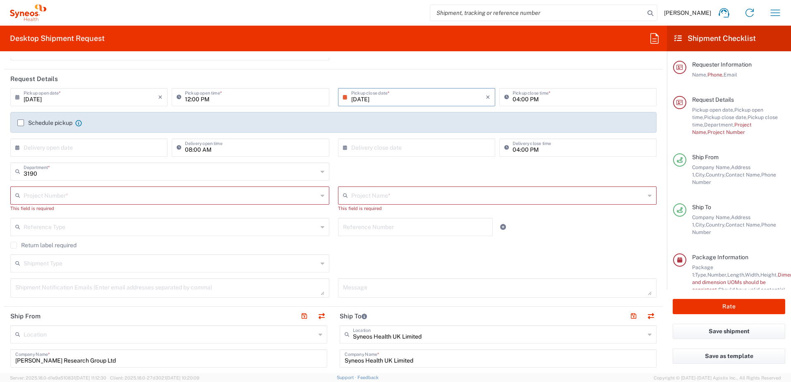
click at [631, 195] on icon at bounding box center [650, 195] width 4 height 13
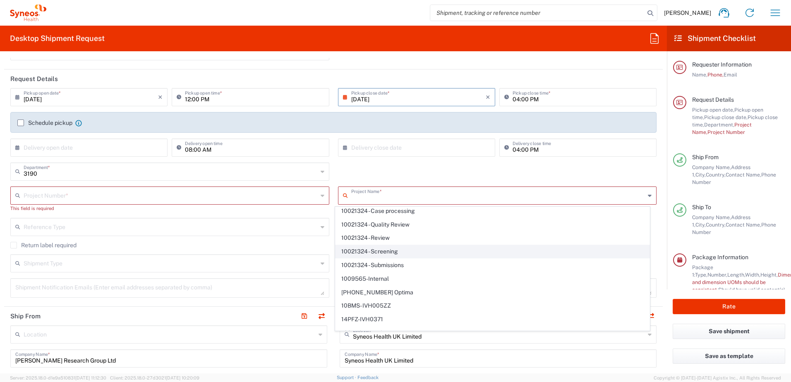
scroll to position [166, 0]
click at [418, 269] on span "1009565-Internal" at bounding box center [493, 265] width 314 height 13
type input "1009565-Internal"
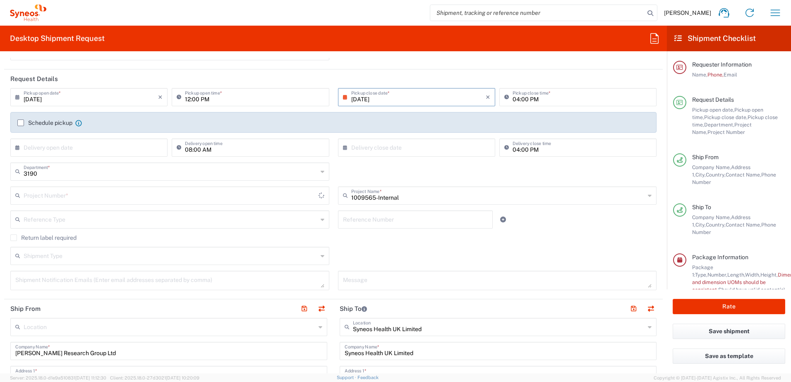
type input "1009565-Internal"
click at [13, 238] on label "Return label required" at bounding box center [43, 238] width 66 height 7
click at [14, 238] on input "Return label required" at bounding box center [14, 238] width 0 height 0
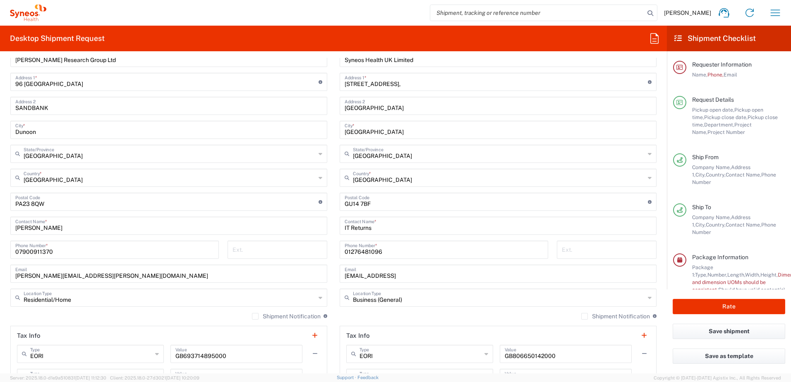
scroll to position [421, 0]
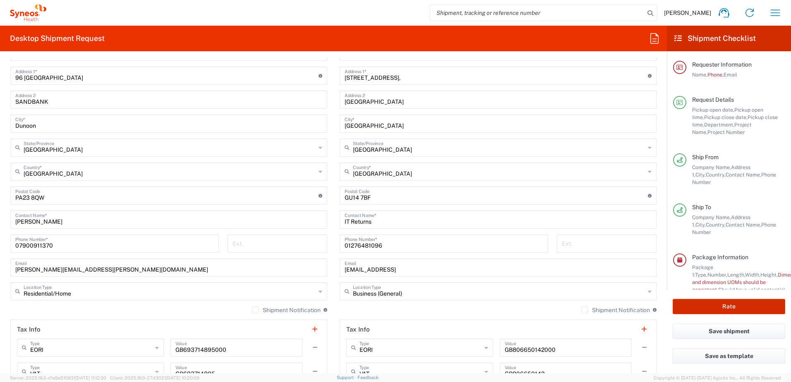
click at [631, 305] on button "Rate" at bounding box center [729, 306] width 113 height 15
type input "1009565-Internal"
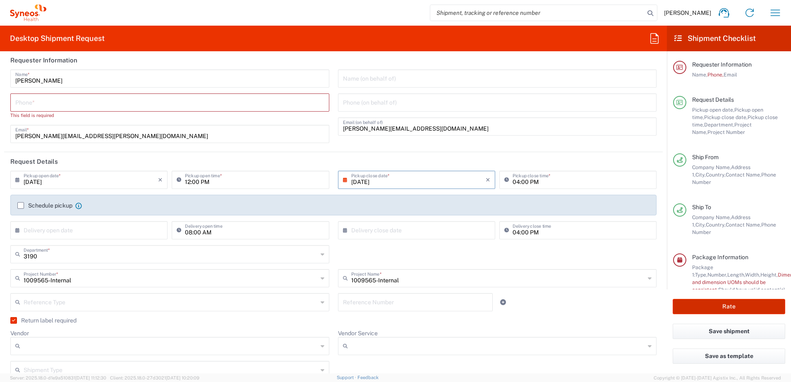
scroll to position [0, 0]
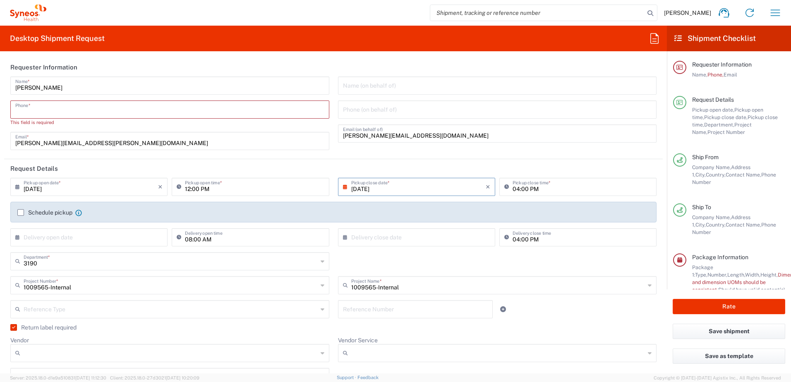
click at [23, 110] on input "tel" at bounding box center [169, 109] width 309 height 14
type input "07900911370"
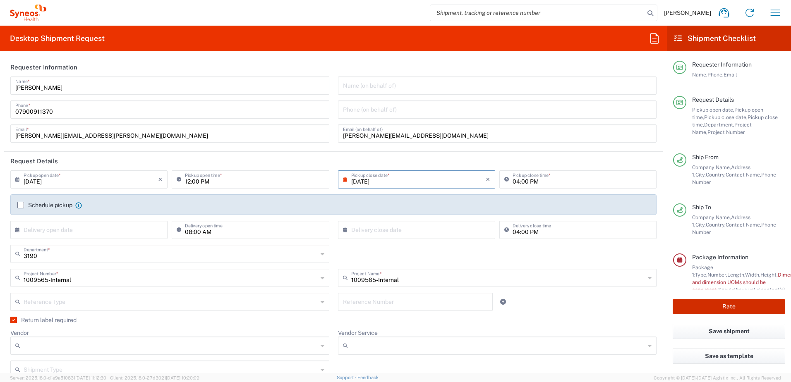
click at [631, 303] on button "Rate" at bounding box center [729, 306] width 113 height 15
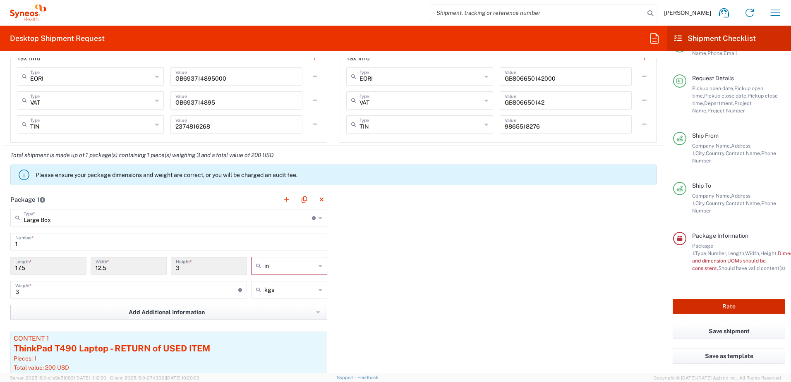
scroll to position [745, 0]
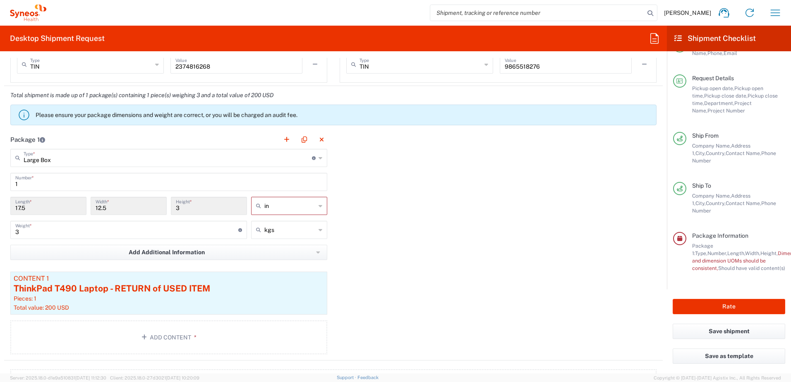
click at [319, 205] on icon at bounding box center [321, 206] width 4 height 13
click at [294, 224] on span "in" at bounding box center [287, 224] width 74 height 13
click at [319, 206] on icon at bounding box center [321, 206] width 4 height 13
click at [271, 249] on span "in" at bounding box center [287, 251] width 74 height 13
type input "in"
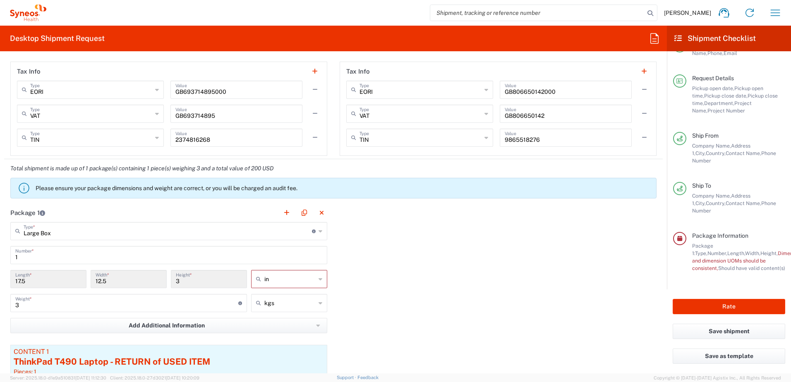
scroll to position [662, 0]
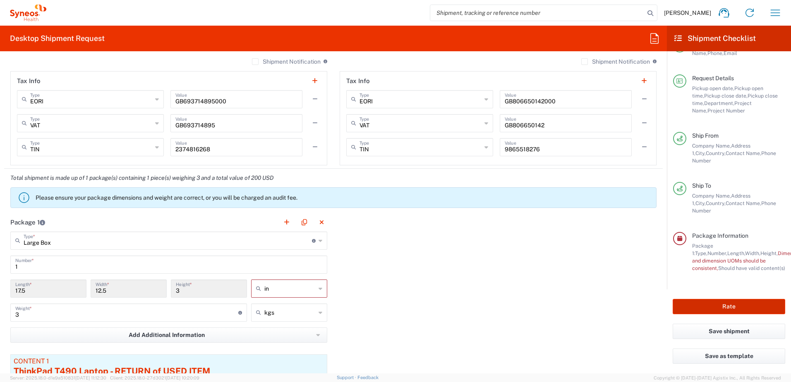
click at [631, 308] on button "Rate" at bounding box center [729, 306] width 113 height 15
click at [64, 291] on input "17.5" at bounding box center [48, 288] width 66 height 14
click at [319, 241] on icon at bounding box center [321, 240] width 4 height 13
type input "Large Box"
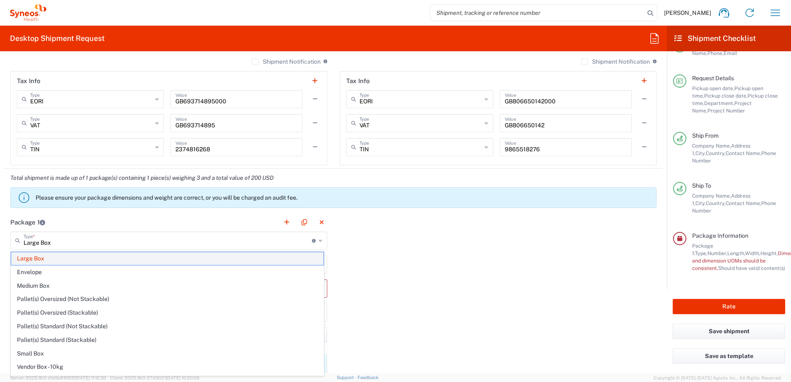
click at [41, 262] on span "Large Box" at bounding box center [167, 259] width 313 height 13
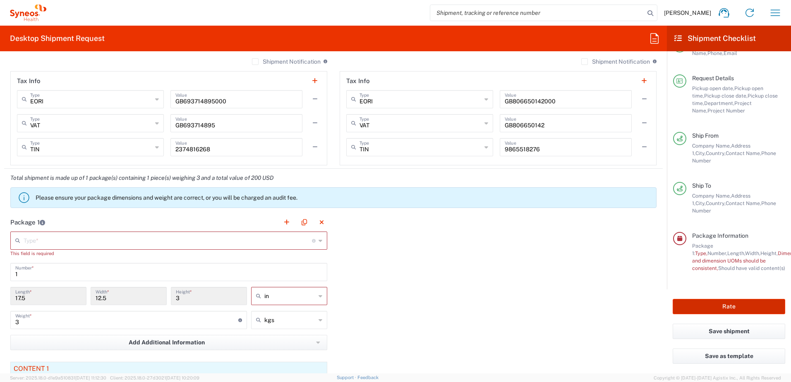
click at [631, 306] on button "Rate" at bounding box center [729, 306] width 113 height 15
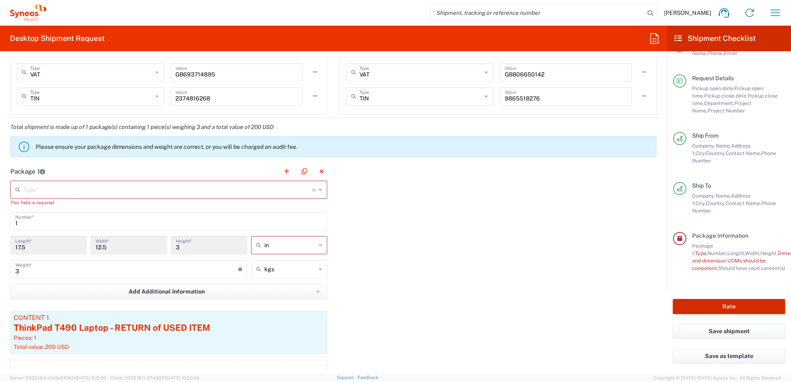
scroll to position [704, 0]
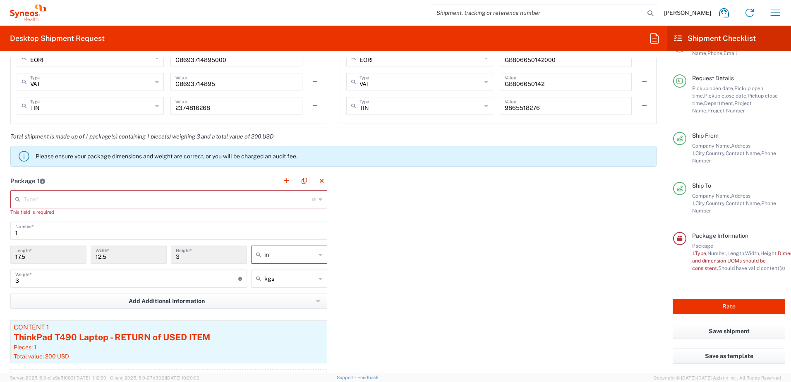
click at [31, 252] on input "17.5" at bounding box center [48, 254] width 66 height 14
click at [26, 257] on input "17.5" at bounding box center [48, 254] width 66 height 14
click at [319, 255] on icon at bounding box center [321, 254] width 4 height 13
type input "in"
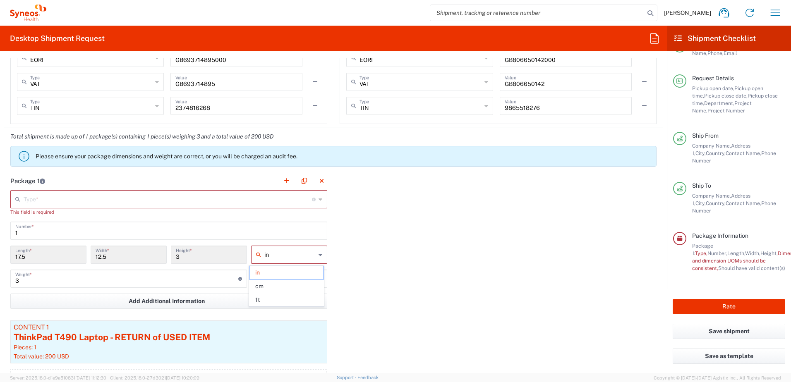
click at [319, 254] on icon at bounding box center [321, 254] width 4 height 13
click at [278, 286] on span "cm" at bounding box center [287, 286] width 74 height 13
type input "44.45"
type input "31.75"
type input "7.62"
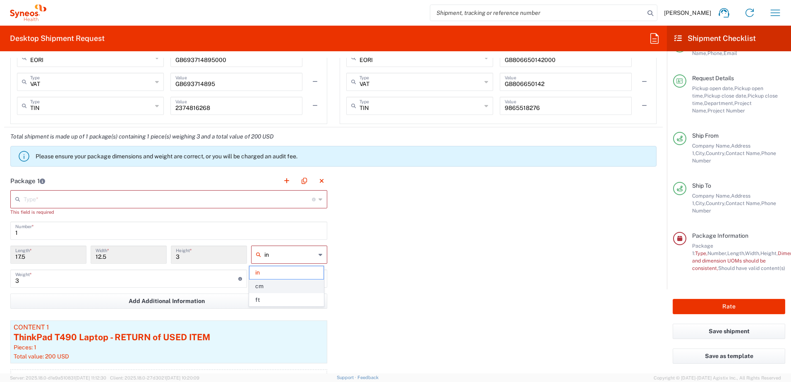
type input "cm"
click at [319, 201] on icon at bounding box center [321, 199] width 4 height 13
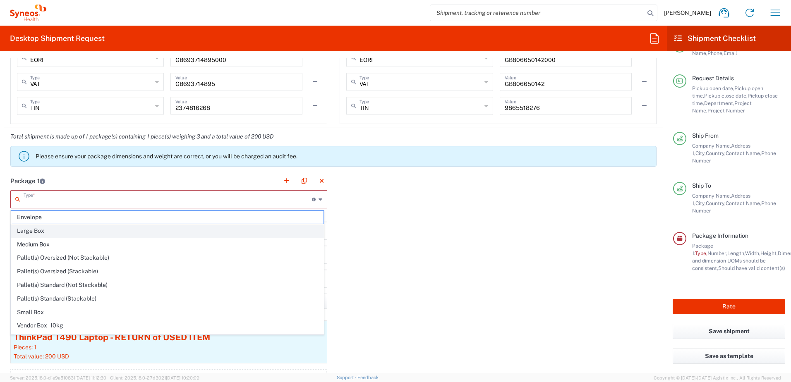
click at [96, 231] on span "Large Box" at bounding box center [167, 231] width 313 height 13
type input "Large Box"
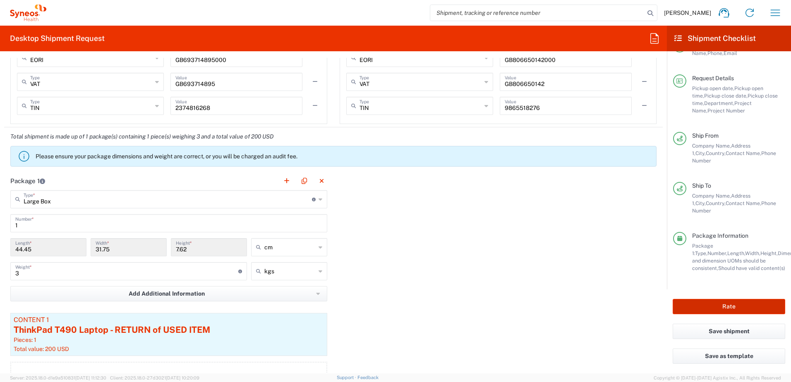
click at [631, 307] on button "Rate" at bounding box center [729, 306] width 113 height 15
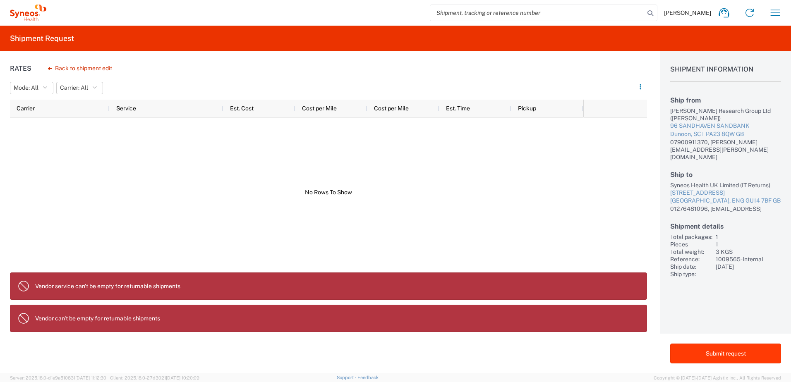
click at [631, 356] on button "Submit request" at bounding box center [726, 354] width 111 height 20
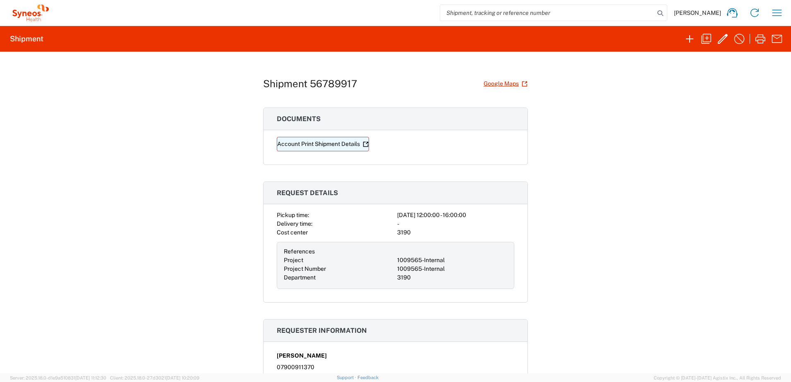
click at [312, 145] on link "Account Print Shipment Details" at bounding box center [323, 144] width 92 height 14
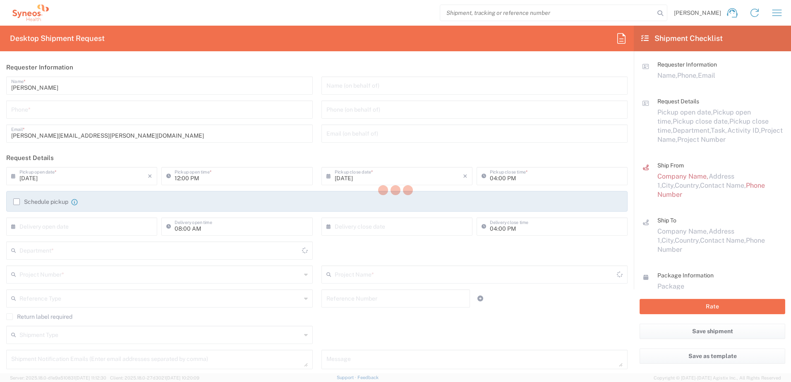
type input "3190"
type input "England"
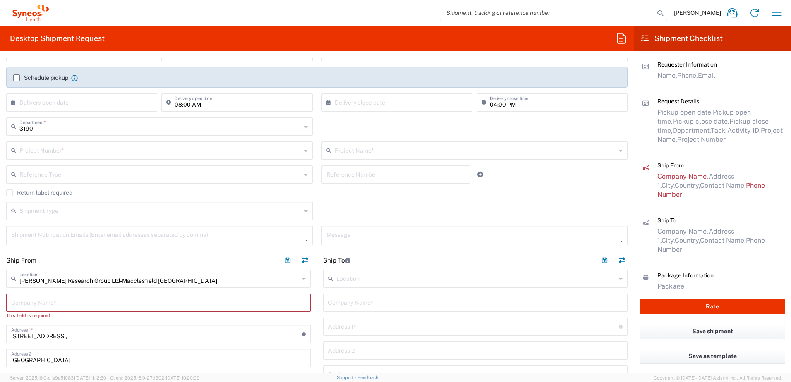
scroll to position [166, 0]
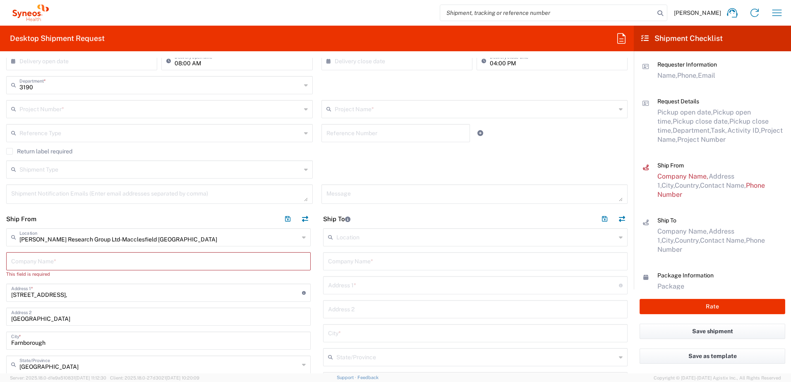
click at [57, 260] on input "text" at bounding box center [158, 261] width 295 height 14
type input "I"
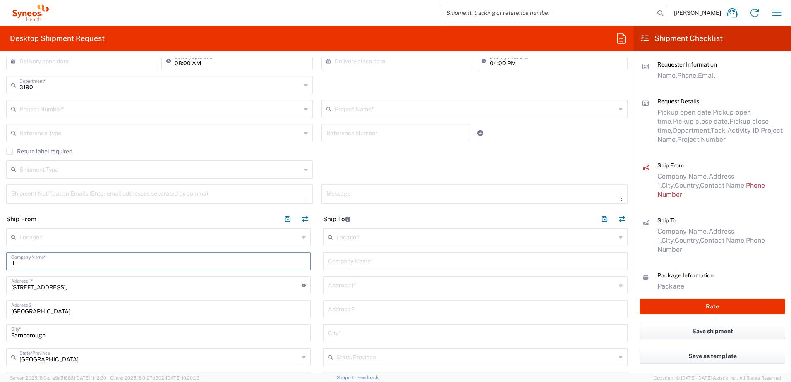
type input "I"
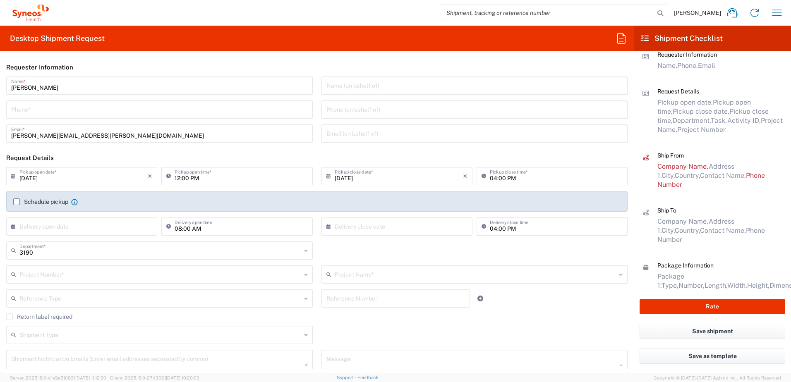
scroll to position [0, 0]
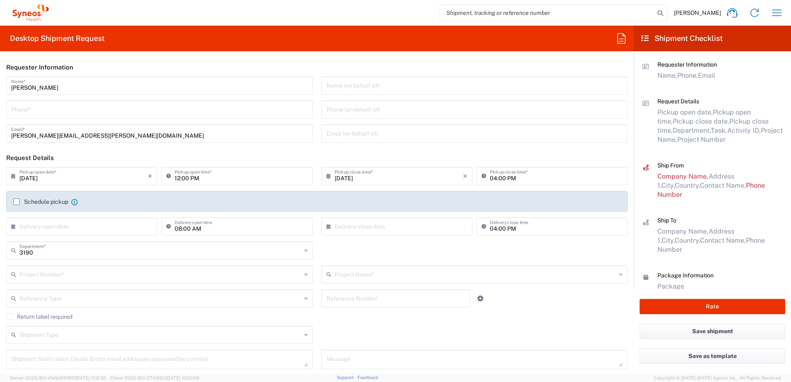
click at [631, 37] on icon at bounding box center [645, 38] width 7 height 7
click at [622, 37] on icon at bounding box center [621, 38] width 13 height 13
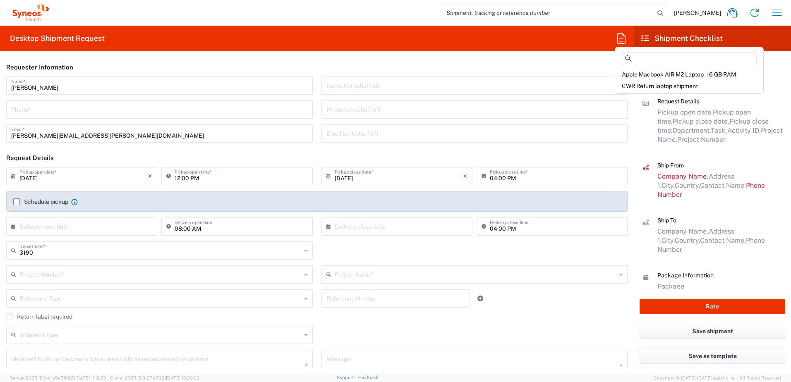
click at [546, 59] on header "Requester Information" at bounding box center [317, 67] width 634 height 19
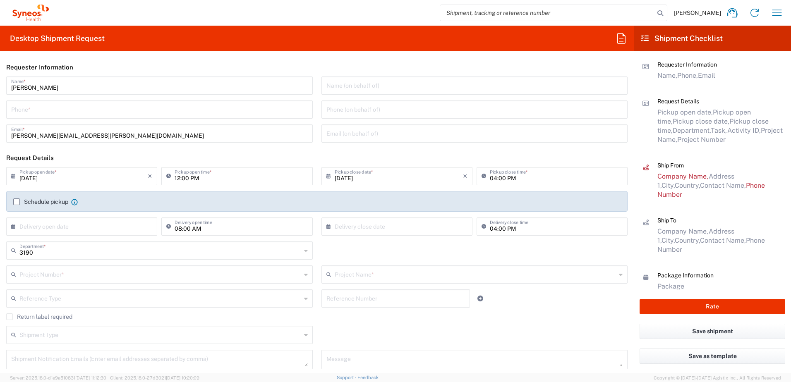
click at [493, 12] on input "search" at bounding box center [547, 13] width 214 height 16
click at [474, 12] on input "search" at bounding box center [547, 13] width 214 height 16
type input "56789917"
drag, startPoint x: 678, startPoint y: 14, endPoint x: 458, endPoint y: 139, distance: 252.8
click at [631, 14] on icon at bounding box center [661, 13] width 12 height 12
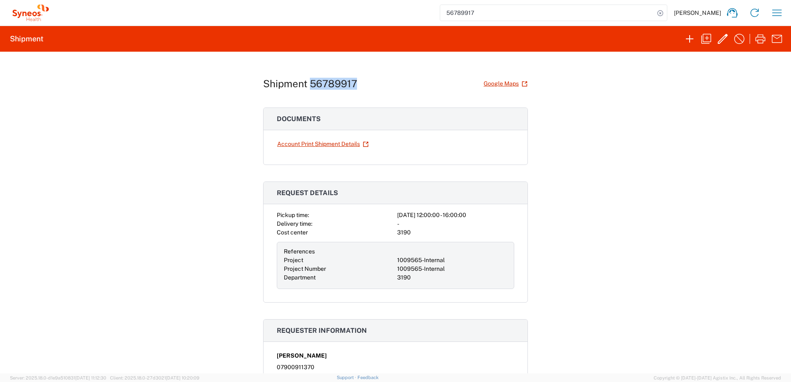
drag, startPoint x: 307, startPoint y: 83, endPoint x: 352, endPoint y: 82, distance: 45.1
click at [352, 82] on h1 "Shipment 56789917" at bounding box center [310, 84] width 94 height 12
drag, startPoint x: 352, startPoint y: 82, endPoint x: 339, endPoint y: 83, distance: 13.3
drag, startPoint x: 339, startPoint y: 83, endPoint x: 669, endPoint y: 112, distance: 331.6
click at [631, 112] on div "Shipment 56789917 Google Maps Documents Account Print Shipment Details Request …" at bounding box center [395, 213] width 791 height 322
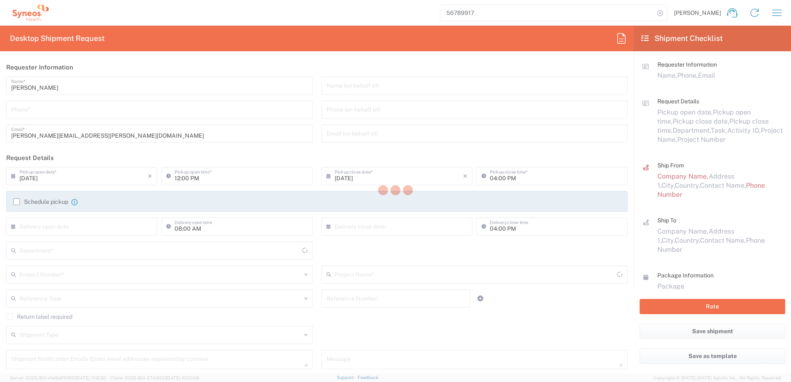
type input "3190"
type input "England"
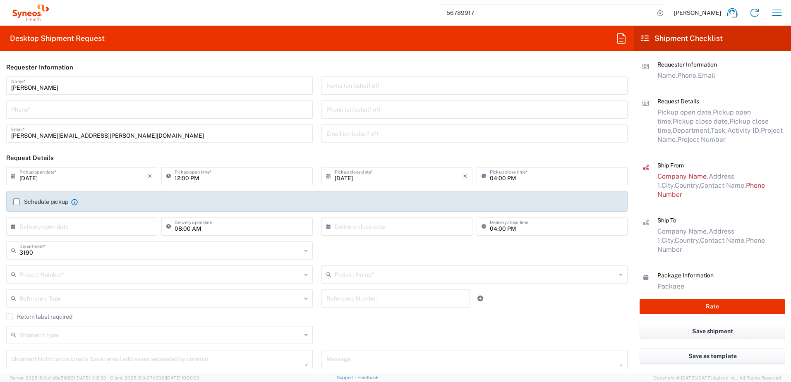
drag, startPoint x: 510, startPoint y: 12, endPoint x: 505, endPoint y: 11, distance: 5.6
click at [510, 12] on input "56789917" at bounding box center [547, 13] width 214 height 16
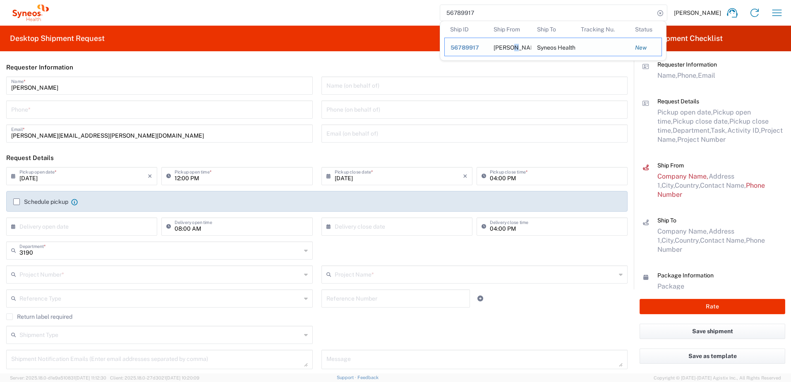
click at [526, 47] on div "Illingworth Research Group Ltd" at bounding box center [510, 47] width 32 height 18
drag, startPoint x: 529, startPoint y: 46, endPoint x: 486, endPoint y: 47, distance: 42.6
click at [479, 47] on span "56789917" at bounding box center [465, 47] width 29 height 7
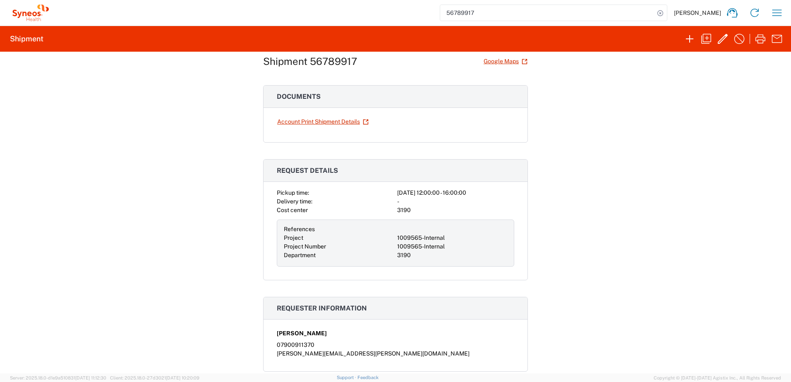
scroll to position [41, 0]
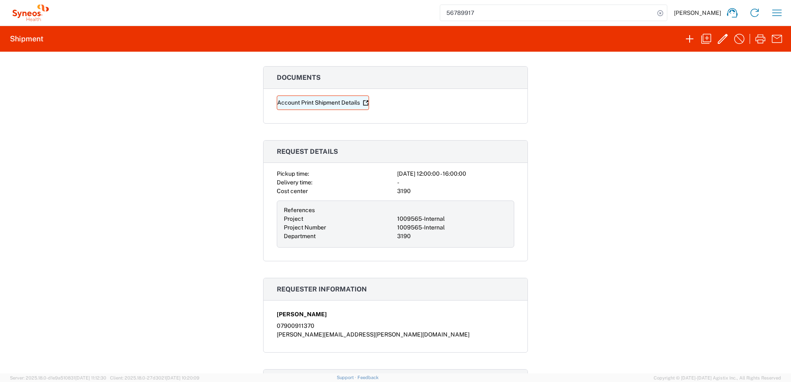
click at [363, 104] on icon at bounding box center [366, 103] width 6 height 6
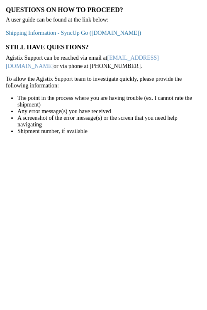
click at [87, 32] on link "Shipping Information - SyncUp Go ([DOMAIN_NAME])" at bounding box center [73, 33] width 135 height 6
